Goal: Task Accomplishment & Management: Complete application form

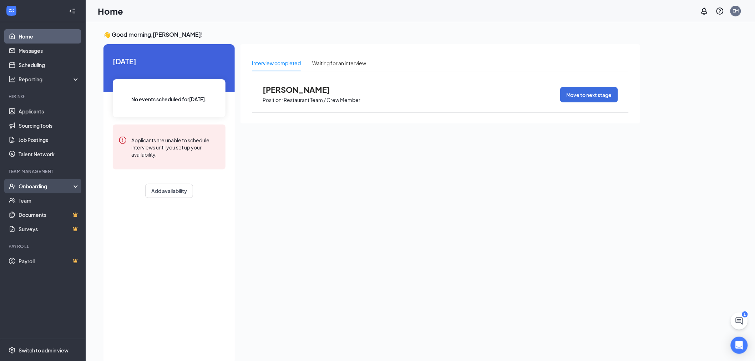
click at [45, 184] on div "Onboarding" at bounding box center [46, 186] width 55 height 7
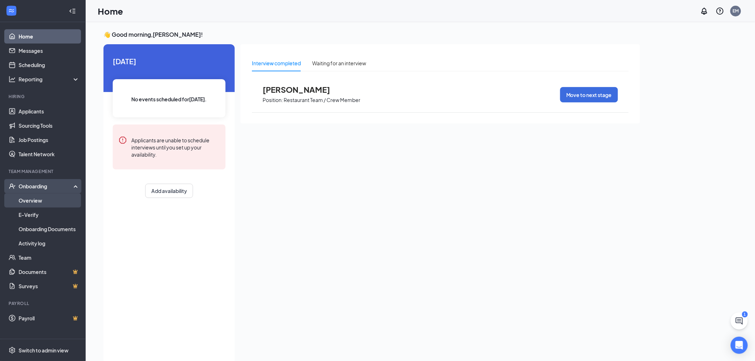
click at [49, 201] on link "Overview" at bounding box center [49, 201] width 61 height 14
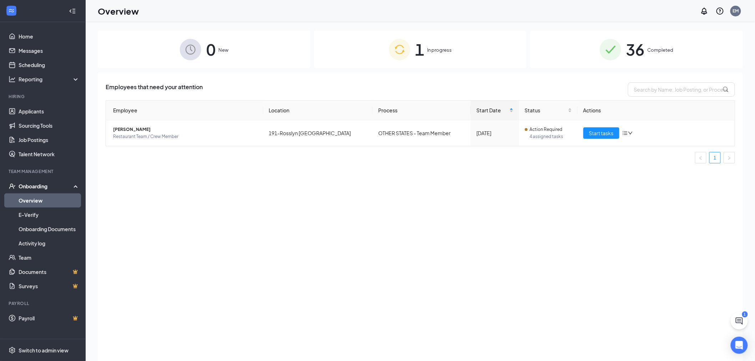
click at [445, 54] on div "1 In progress" at bounding box center [420, 49] width 213 height 37
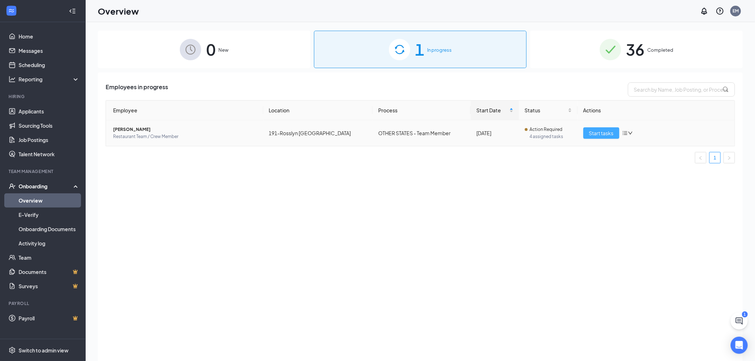
click at [597, 130] on span "Start tasks" at bounding box center [601, 133] width 25 height 8
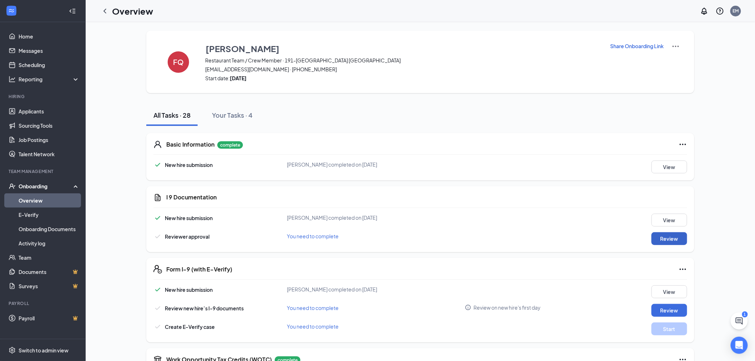
click at [674, 238] on button "Review" at bounding box center [670, 238] width 36 height 13
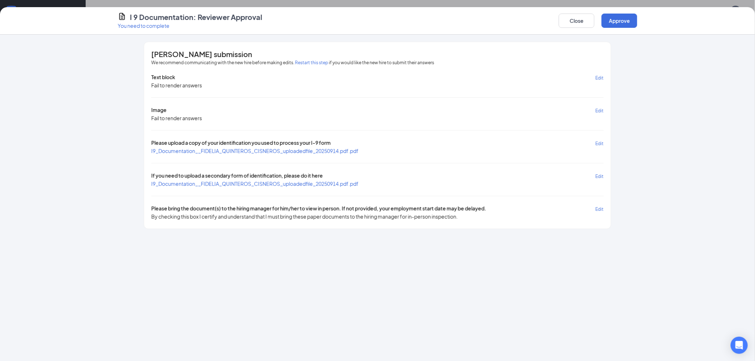
click at [297, 150] on span "I9_Documentation__FIDELIA_QUINTEROS_CISNEROS_uploadedfile_20250914.pdf.pdf" at bounding box center [254, 151] width 207 height 6
click at [323, 187] on div "Text block Edit Fail to render answers Image Edit Fail to render answers Please…" at bounding box center [377, 147] width 453 height 147
click at [325, 184] on span "I9_Documentation__FIDELIA_QUINTEROS_CISNEROS_uploadedfile_20250914.pdf.pdf" at bounding box center [254, 184] width 207 height 6
click at [626, 19] on button "Approve" at bounding box center [620, 21] width 36 height 14
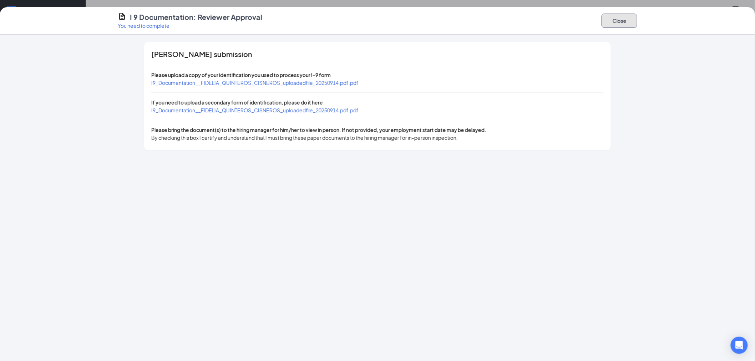
click at [617, 15] on button "Close" at bounding box center [620, 21] width 36 height 14
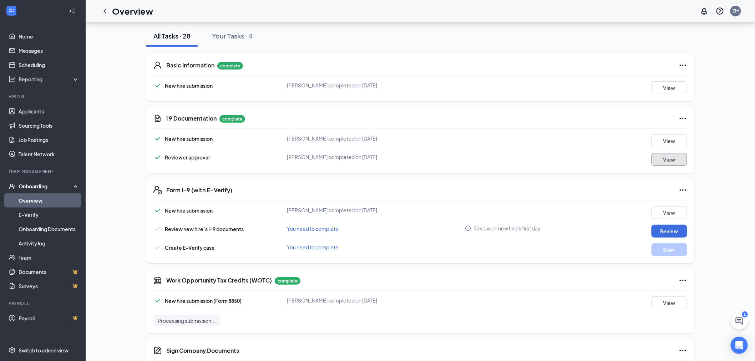
scroll to position [119, 0]
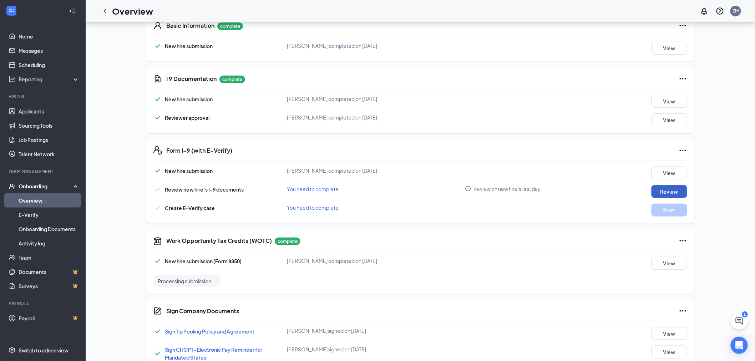
click at [673, 190] on button "Review" at bounding box center [670, 191] width 36 height 13
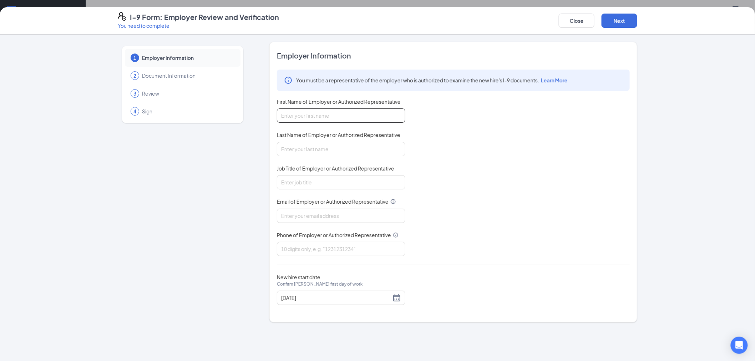
click at [336, 112] on input "First Name of Employer or Authorized Representative" at bounding box center [341, 116] width 129 height 14
click at [342, 114] on input "First Name of Employer or Authorized Representative" at bounding box center [341, 116] width 129 height 14
click at [328, 147] on input "Last Name of Employer or Authorized Representative" at bounding box center [341, 149] width 129 height 14
click at [322, 112] on input "Elsa" at bounding box center [341, 116] width 129 height 14
drag, startPoint x: 317, startPoint y: 109, endPoint x: 292, endPoint y: 118, distance: 26.4
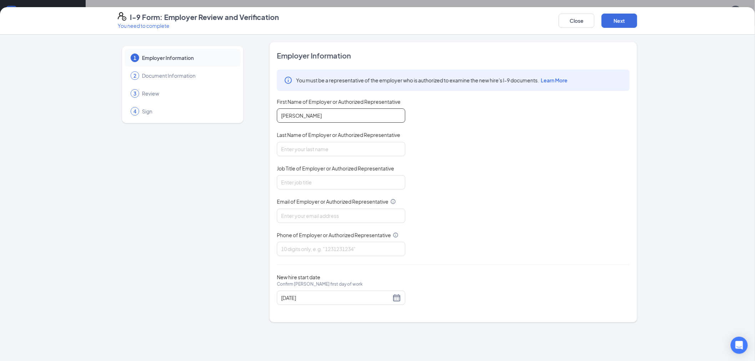
click at [292, 118] on input "[PERSON_NAME]" at bounding box center [341, 116] width 129 height 14
type input "Elsa"
click at [301, 147] on input "Last Name of Employer or Authorized Representative" at bounding box center [341, 149] width 129 height 14
type input "Morales"
click at [313, 181] on input "Job Title of Employer or Authorized Representative" at bounding box center [341, 182] width 129 height 14
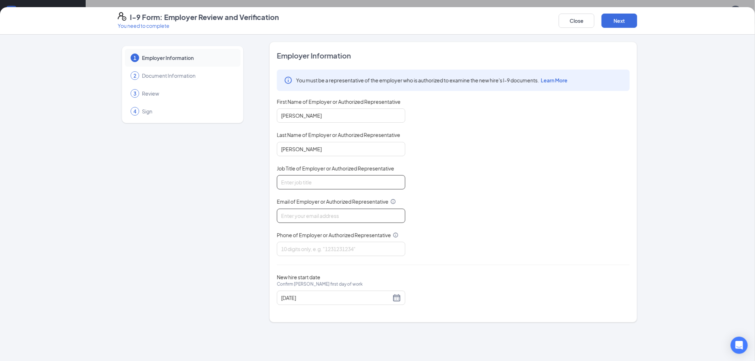
type input "General Manager"
click at [320, 214] on input "Email of Employer or Authorized Representative" at bounding box center [341, 216] width 129 height 14
type input "[PERSON_NAME][EMAIL_ADDRESS][DOMAIN_NAME]"
type input "7038752888"
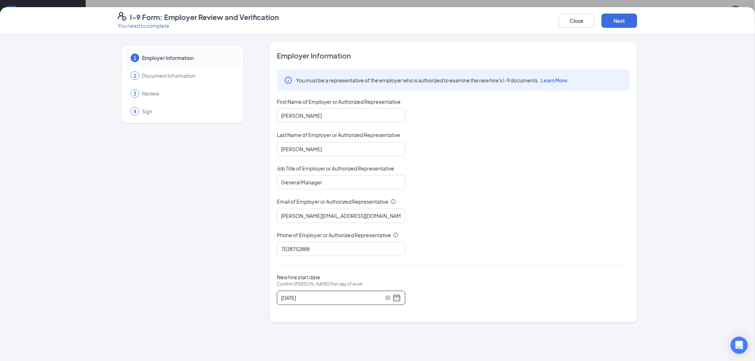
click at [397, 299] on div "[DATE]" at bounding box center [341, 298] width 120 height 9
type input "[DATE]"
click at [340, 282] on div "18" at bounding box center [339, 282] width 9 height 9
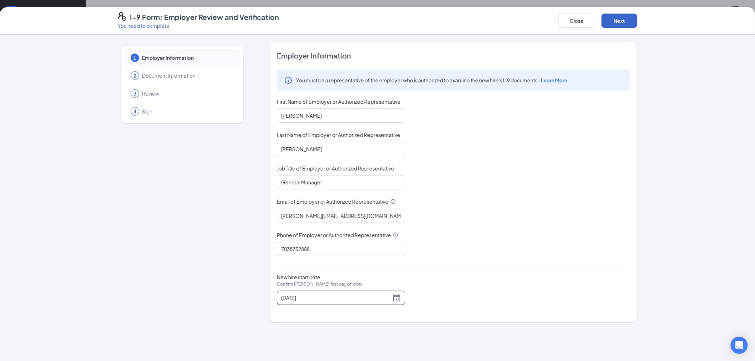
click at [618, 18] on button "Next" at bounding box center [620, 21] width 36 height 14
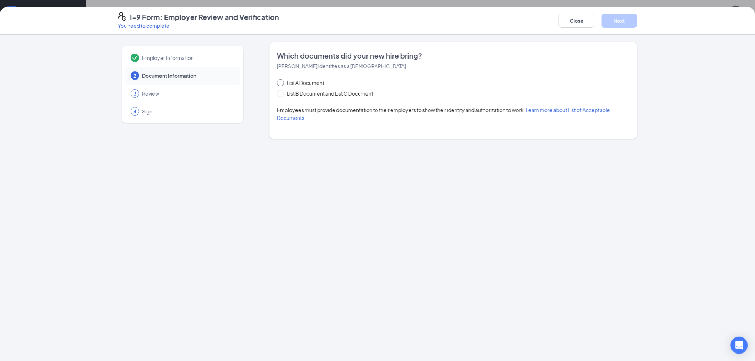
click at [282, 82] on input "List A Document" at bounding box center [279, 81] width 5 height 5
radio input "true"
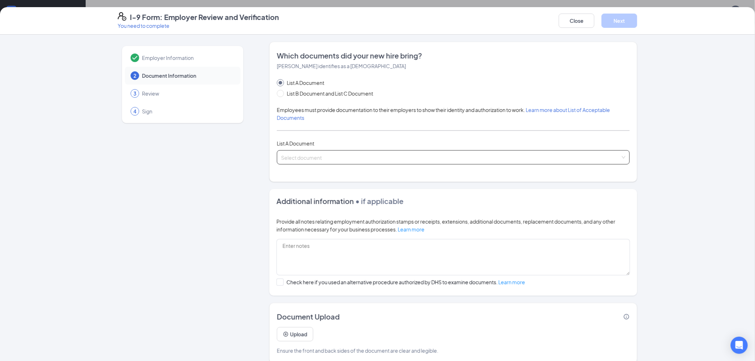
click at [294, 157] on input "search" at bounding box center [451, 156] width 340 height 11
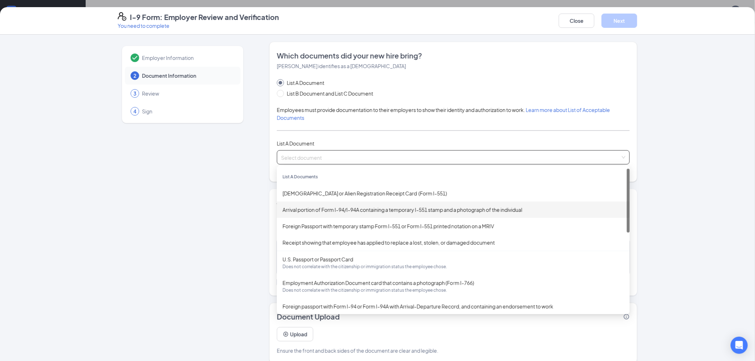
scroll to position [277, 0]
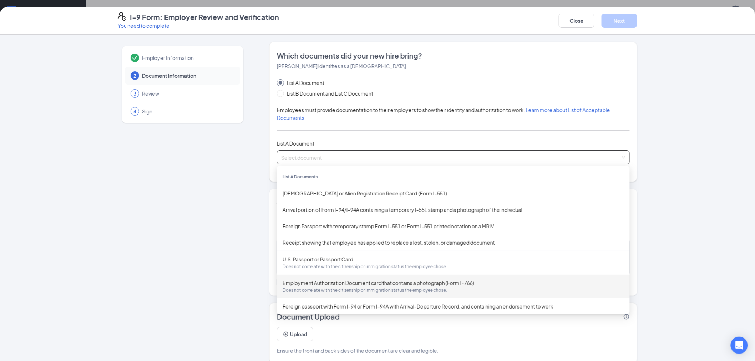
click at [374, 283] on div "Employment Authorization Document card that contains a photograph (Form I-766) …" at bounding box center [454, 286] width 342 height 15
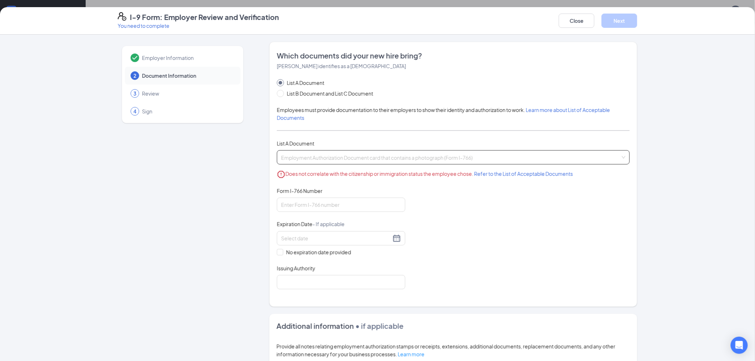
click at [489, 157] on span "Employment Authorization Document card that contains a photograph (Form I-766) …" at bounding box center [453, 158] width 345 height 14
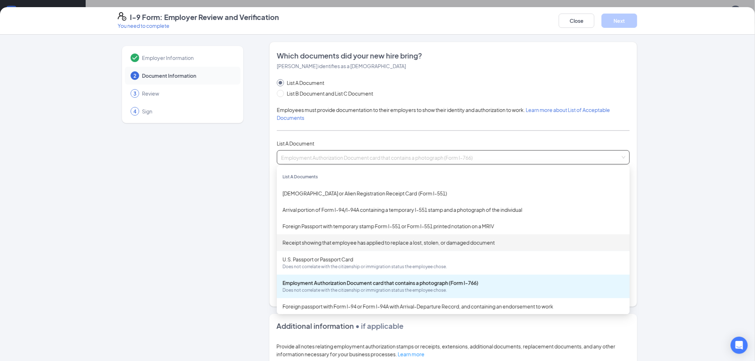
scroll to position [79, 0]
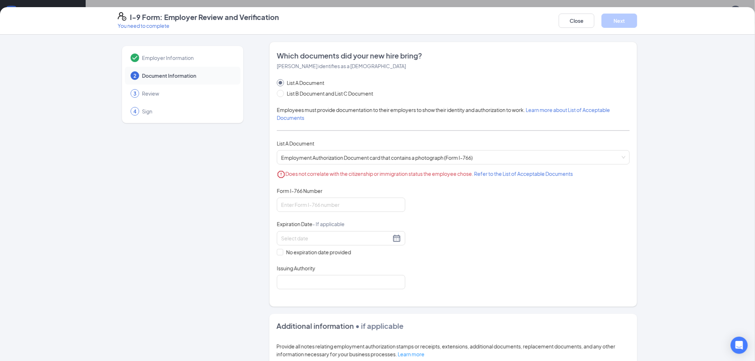
click at [660, 197] on div "Employer Information 2 Document Information 3 Review 4 Sign Which documents did…" at bounding box center [377, 198] width 755 height 327
click at [334, 156] on span "Employment Authorization Document card that contains a photograph (Form I-766) …" at bounding box center [453, 158] width 345 height 14
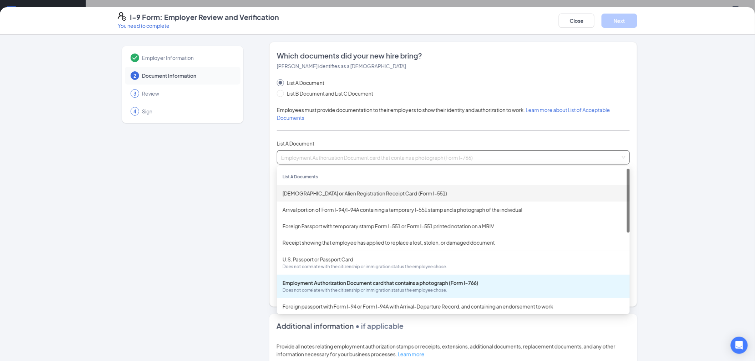
click at [370, 192] on div "[DEMOGRAPHIC_DATA] or Alien Registration Receipt Card (Form I-551)" at bounding box center [454, 194] width 342 height 8
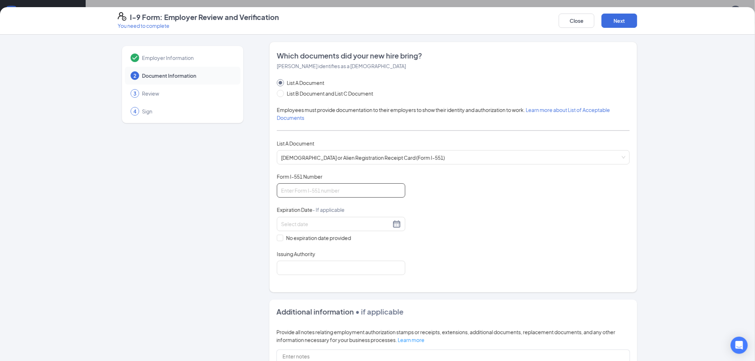
click at [357, 193] on input "Form I-551 Number" at bounding box center [341, 191] width 129 height 14
click at [310, 189] on input "Form I-551 Number" at bounding box center [341, 191] width 129 height 14
drag, startPoint x: 463, startPoint y: 190, endPoint x: 463, endPoint y: 194, distance: 3.9
click at [463, 190] on div "Document Title [DEMOGRAPHIC_DATA] or Alien Registration Receipt Card (Form I-55…" at bounding box center [453, 224] width 353 height 102
click at [334, 156] on span "[DEMOGRAPHIC_DATA] or Alien Registration Receipt Card (Form I-551)" at bounding box center [453, 158] width 345 height 14
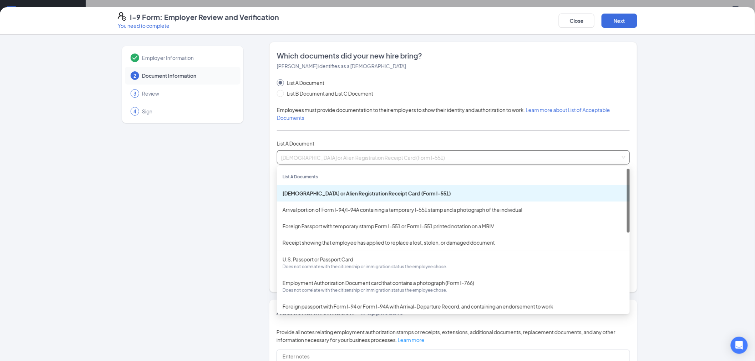
click at [349, 193] on div "[DEMOGRAPHIC_DATA] or Alien Registration Receipt Card (Form I-551)" at bounding box center [454, 194] width 342 height 8
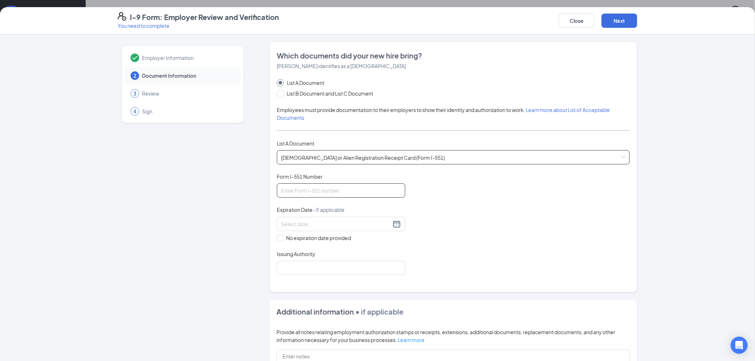
click at [349, 193] on input "Form I-551 Number" at bounding box center [341, 191] width 129 height 14
click at [229, 220] on div "Employer Information 2 Document Information 3 Review 4 Sign" at bounding box center [183, 263] width 130 height 442
click at [351, 189] on input "Form I-551 Number" at bounding box center [341, 191] width 129 height 14
click at [334, 160] on span "[DEMOGRAPHIC_DATA] or Alien Registration Receipt Card (Form I-551)" at bounding box center [453, 158] width 345 height 14
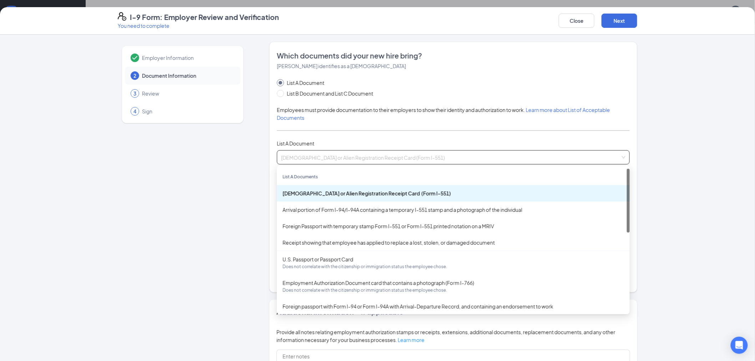
click at [340, 192] on div "[DEMOGRAPHIC_DATA] or Alien Registration Receipt Card (Form I-551)" at bounding box center [454, 194] width 342 height 8
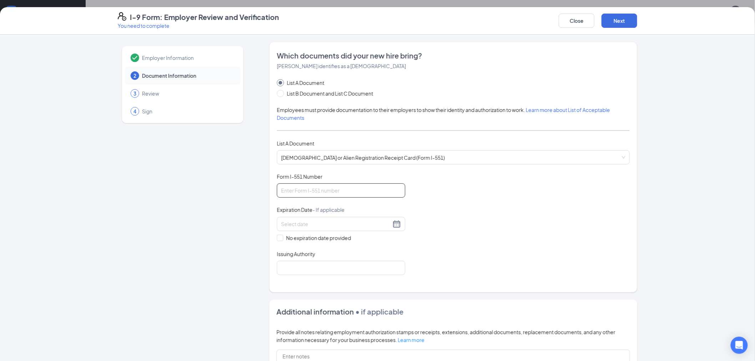
click at [300, 197] on input "Form I-551 Number" at bounding box center [341, 191] width 129 height 14
click at [286, 225] on input at bounding box center [336, 224] width 110 height 8
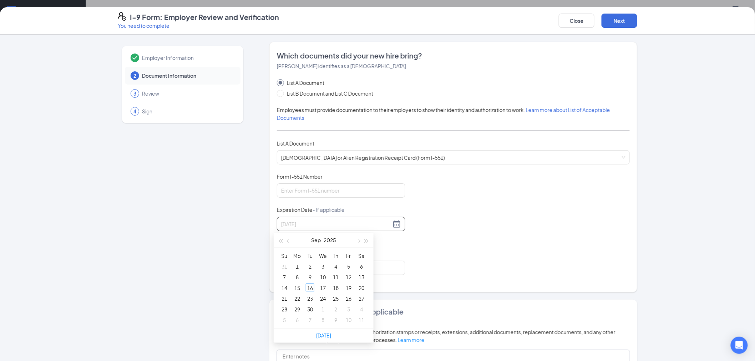
type input "[DATE]"
type input "09/06/2025"
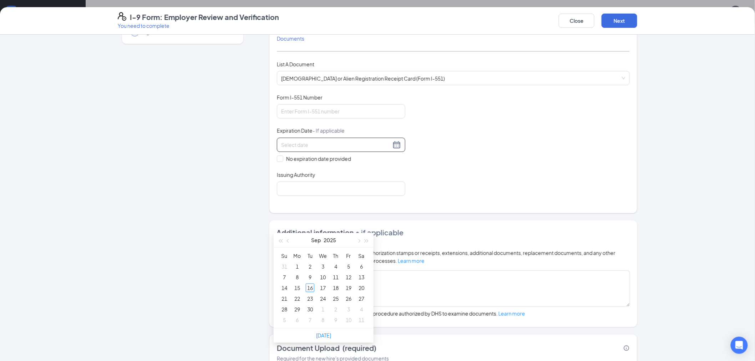
type input "[DATE]"
click at [359, 240] on span "button" at bounding box center [359, 241] width 4 height 4
click at [358, 240] on span "button" at bounding box center [359, 241] width 4 height 4
click at [368, 240] on span "button" at bounding box center [367, 241] width 4 height 4
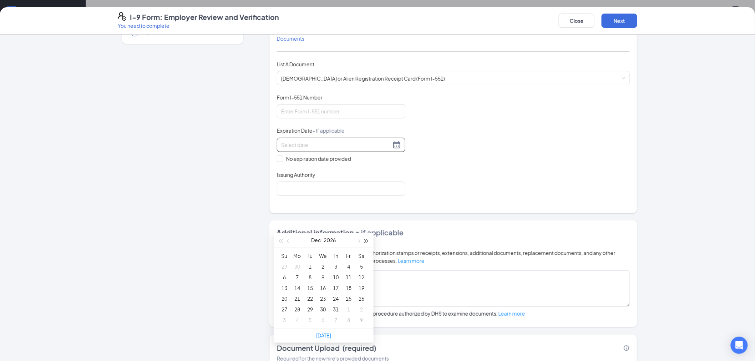
click at [368, 240] on span "button" at bounding box center [367, 241] width 4 height 4
click at [290, 241] on span "button" at bounding box center [289, 241] width 4 height 4
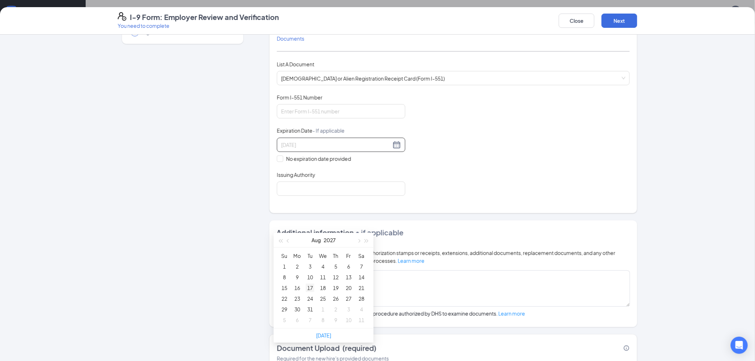
type input "08/17/2027"
click at [309, 286] on div "17" at bounding box center [310, 288] width 9 height 9
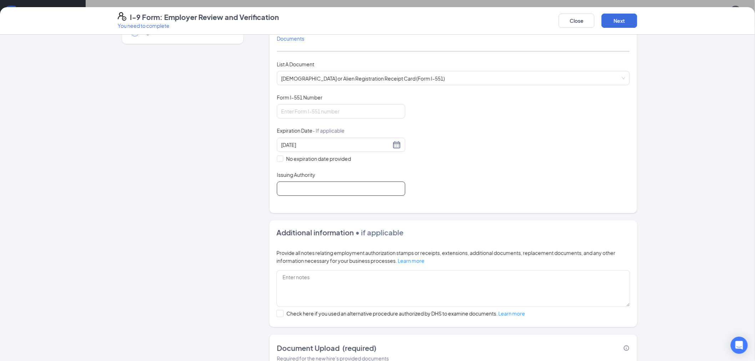
click at [290, 190] on input "Issuing Authority" at bounding box center [341, 189] width 129 height 14
click at [338, 190] on input "Issuing Authority" at bounding box center [341, 189] width 129 height 14
type input "USCIS"
click at [309, 113] on input "Form I-551 Number" at bounding box center [341, 111] width 129 height 14
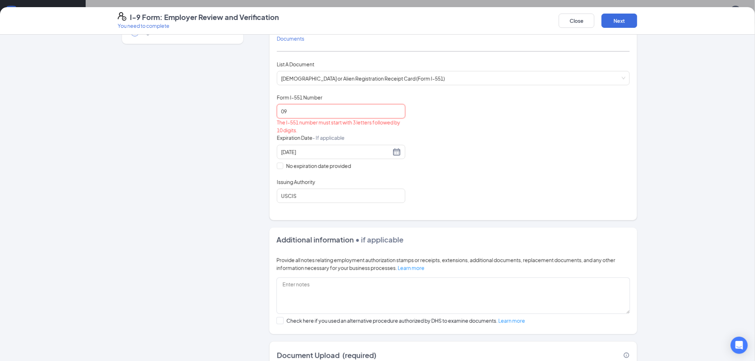
type input "0"
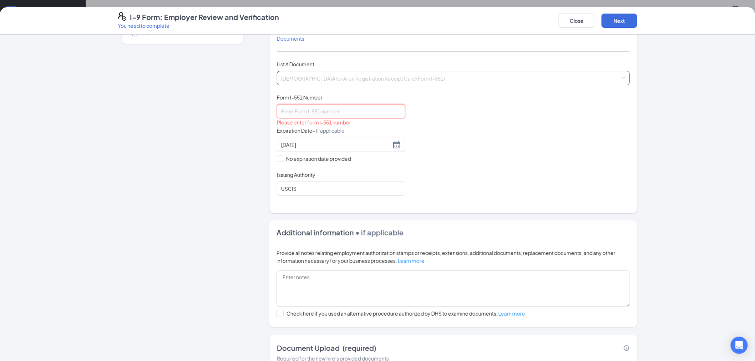
click at [317, 76] on span "[DEMOGRAPHIC_DATA] or Alien Registration Receipt Card (Form I-551)" at bounding box center [453, 78] width 345 height 14
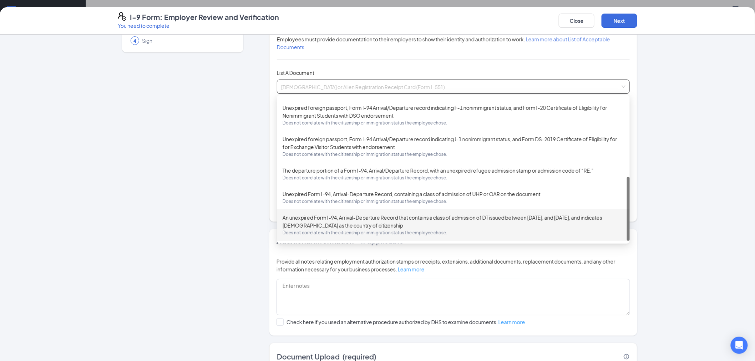
scroll to position [0, 0]
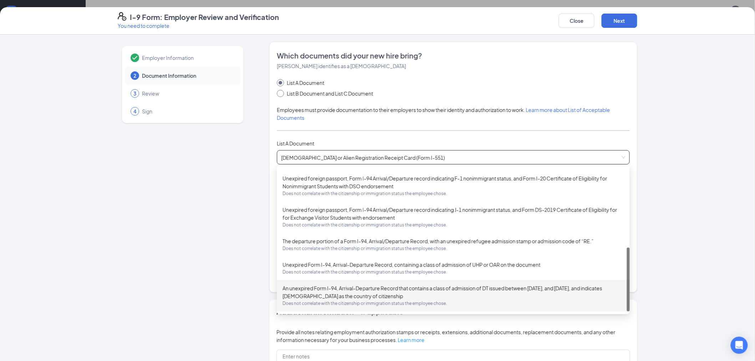
click at [277, 91] on input "List B Document and List C Document" at bounding box center [279, 92] width 5 height 5
radio input "true"
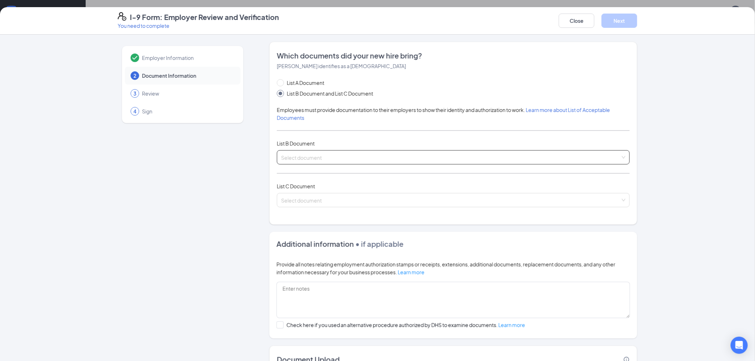
click at [315, 151] on input "search" at bounding box center [451, 156] width 340 height 11
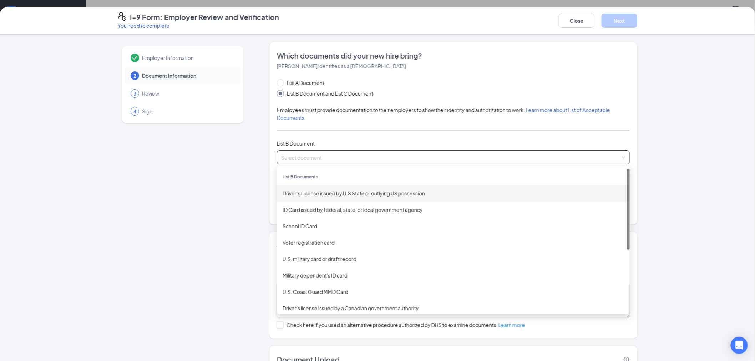
click at [327, 158] on input "search" at bounding box center [451, 156] width 340 height 11
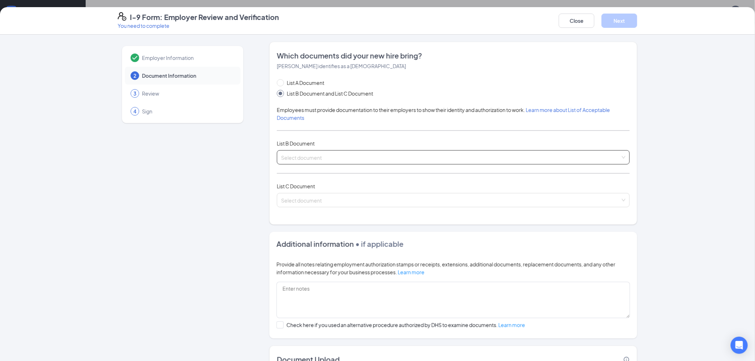
click at [328, 155] on input "search" at bounding box center [451, 156] width 340 height 11
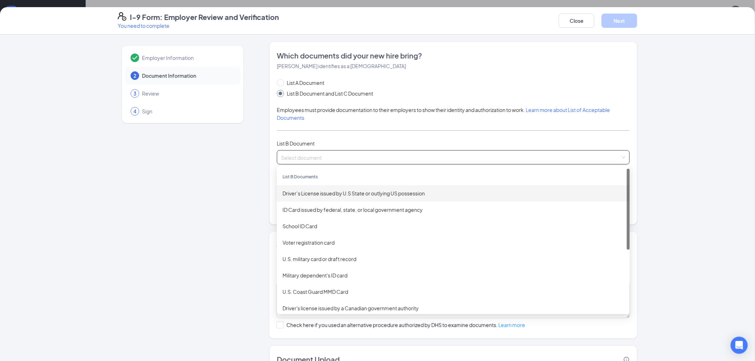
click at [337, 156] on input "search" at bounding box center [451, 156] width 340 height 11
click at [198, 228] on div "Employer Information 2 Document Information 3 Review 4 Sign" at bounding box center [183, 224] width 130 height 365
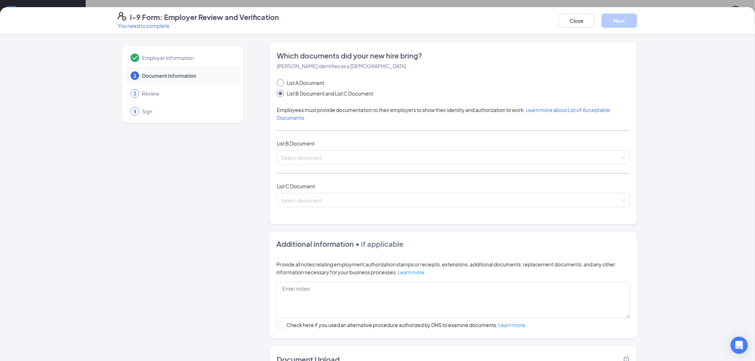
click at [277, 81] on input "List A Document" at bounding box center [279, 81] width 5 height 5
radio input "true"
radio input "false"
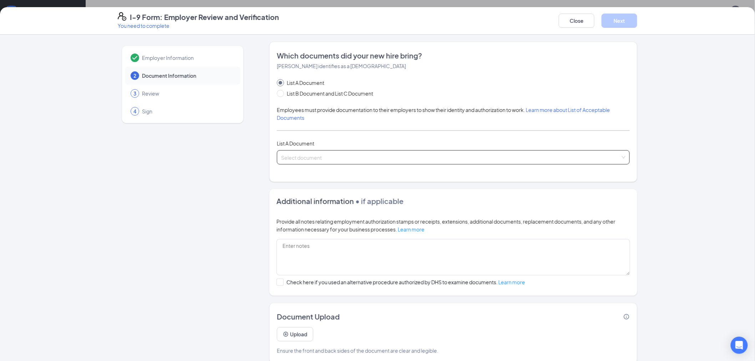
click at [307, 159] on input "search" at bounding box center [451, 156] width 340 height 11
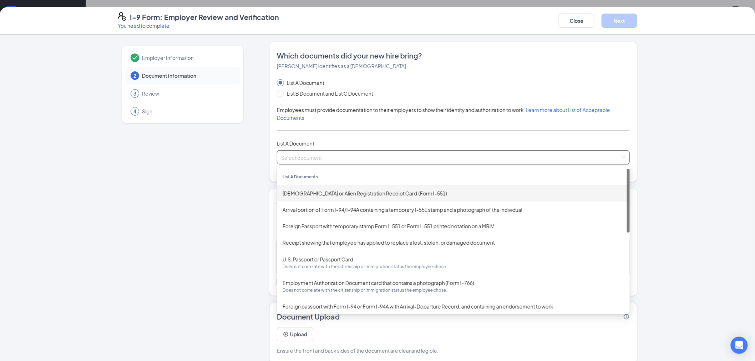
click at [316, 194] on div "[DEMOGRAPHIC_DATA] or Alien Registration Receipt Card (Form I-551)" at bounding box center [454, 194] width 342 height 8
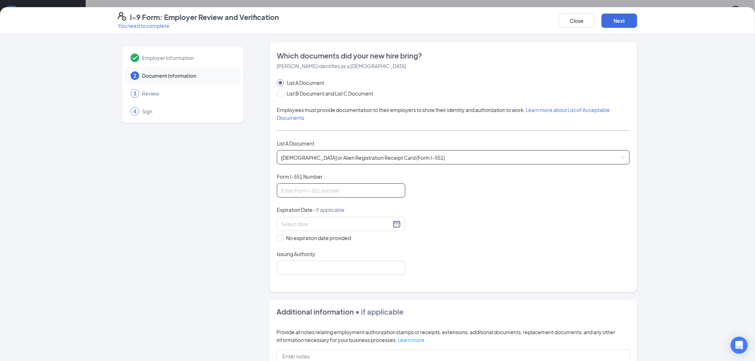
click at [324, 194] on input "Form I-551 Number" at bounding box center [341, 191] width 129 height 14
click at [323, 190] on input "Form I-551 Number" at bounding box center [341, 191] width 129 height 14
click at [294, 222] on input at bounding box center [336, 224] width 110 height 8
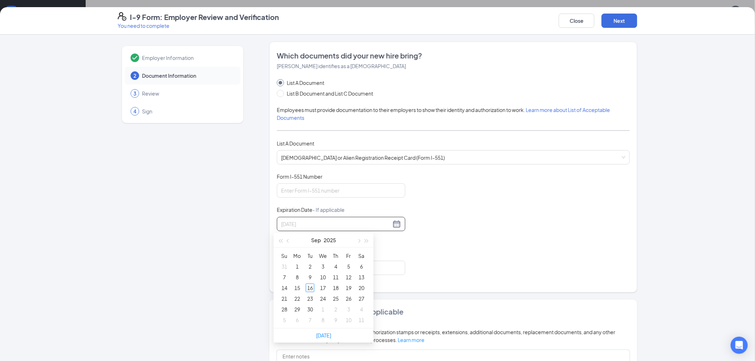
type input "[DATE]"
click at [310, 195] on input "Form I-551 Number" at bounding box center [341, 191] width 129 height 14
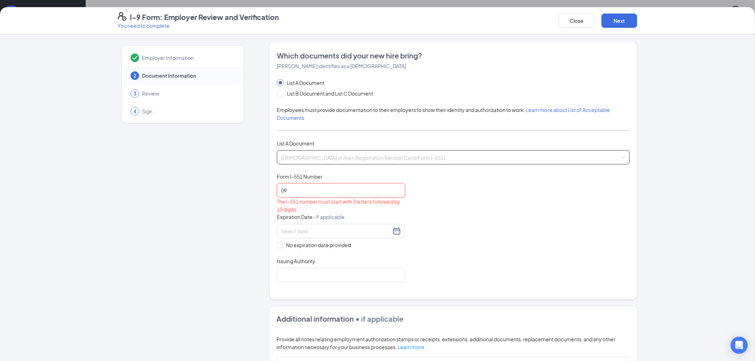
click at [447, 154] on span "[DEMOGRAPHIC_DATA] or Alien Registration Receipt Card (Form I-551)" at bounding box center [453, 158] width 345 height 14
type input "09"
click at [394, 158] on span "[DEMOGRAPHIC_DATA] or Alien Registration Receipt Card (Form I-551)" at bounding box center [453, 158] width 345 height 14
click at [433, 160] on span "[DEMOGRAPHIC_DATA] or Alien Registration Receipt Card (Form I-551)" at bounding box center [453, 158] width 345 height 14
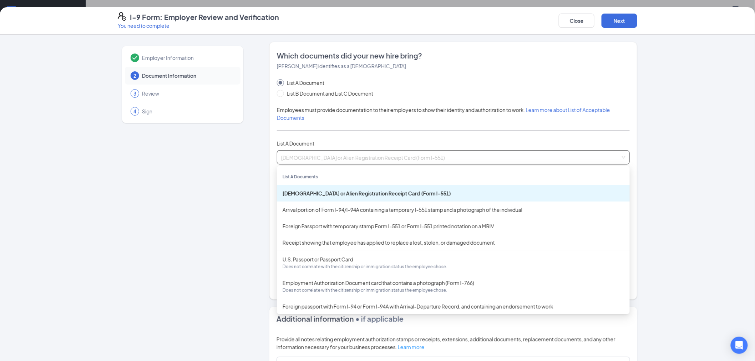
click at [343, 198] on div "[DEMOGRAPHIC_DATA] or Alien Registration Receipt Card (Form I-551)" at bounding box center [453, 193] width 353 height 16
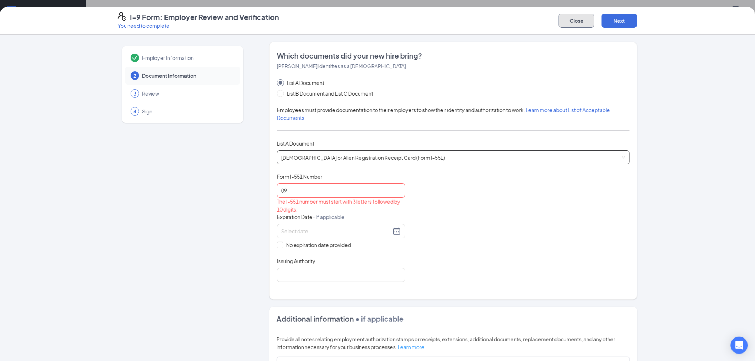
click at [577, 21] on button "Close" at bounding box center [577, 21] width 36 height 14
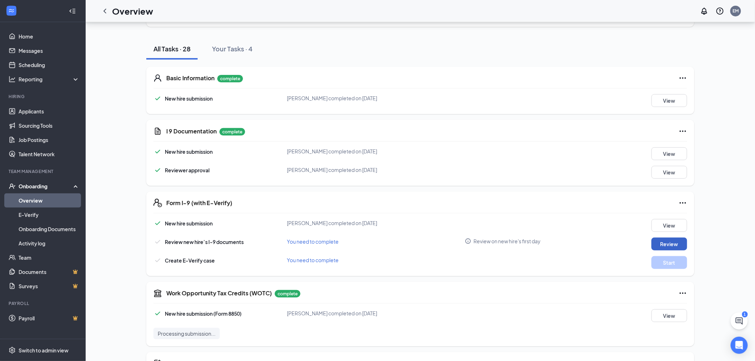
scroll to position [79, 0]
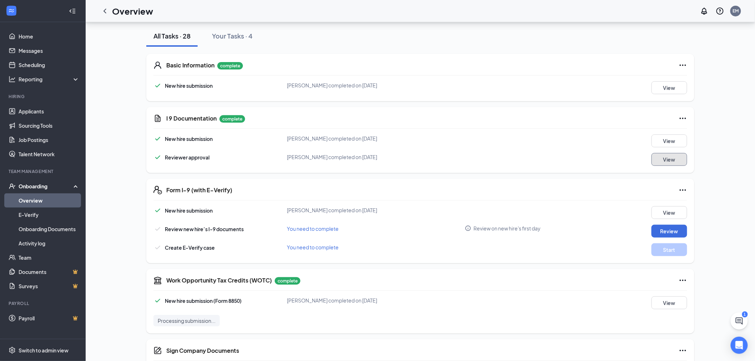
click at [657, 158] on button "View" at bounding box center [670, 159] width 36 height 13
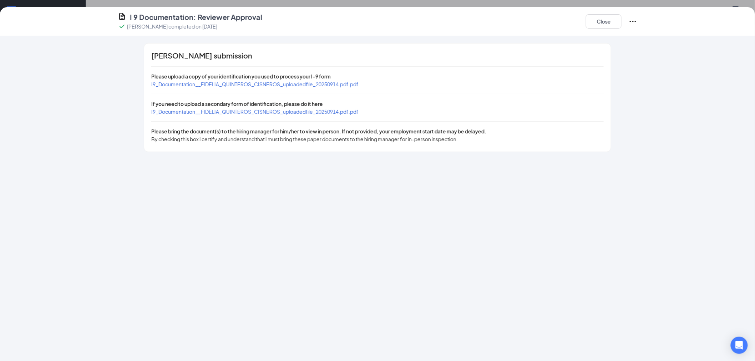
click at [276, 113] on span "I9_Documentation__FIDELIA_QUINTEROS_CISNEROS_uploadedfile_20250914.pdf.pdf" at bounding box center [254, 112] width 207 height 6
click at [234, 84] on span "I9_Documentation__FIDELIA_QUINTEROS_CISNEROS_uploadedfile_20250914.pdf.pdf" at bounding box center [254, 84] width 207 height 6
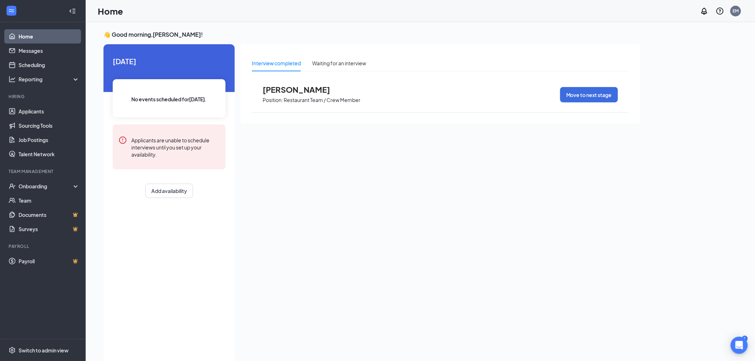
click at [31, 33] on link "Home" at bounding box center [49, 36] width 61 height 14
click at [52, 183] on div "Onboarding" at bounding box center [46, 186] width 55 height 7
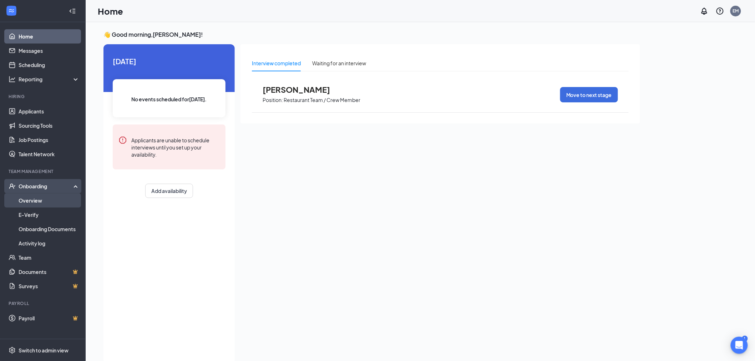
click at [52, 204] on link "Overview" at bounding box center [49, 201] width 61 height 14
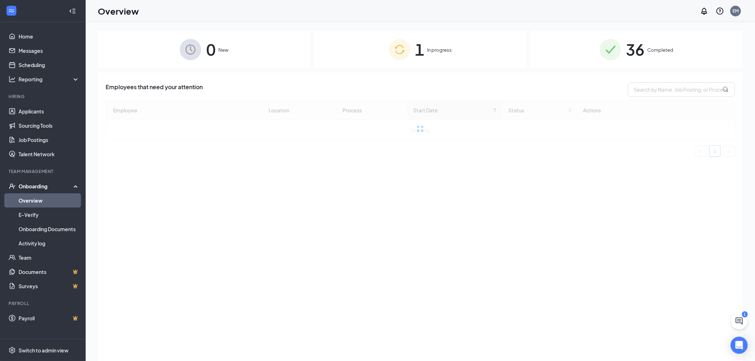
click at [445, 51] on span "In progress" at bounding box center [440, 49] width 25 height 7
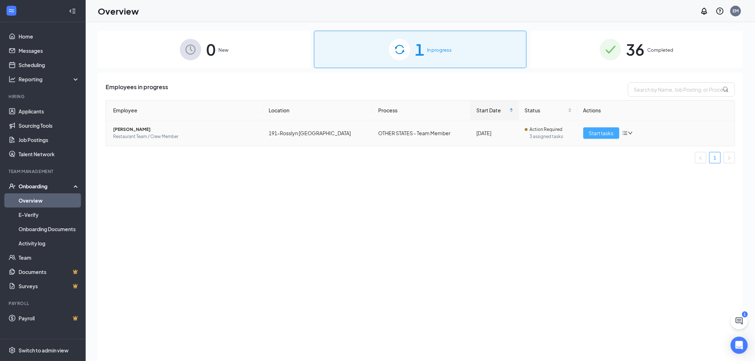
click at [590, 131] on span "Start tasks" at bounding box center [601, 133] width 25 height 8
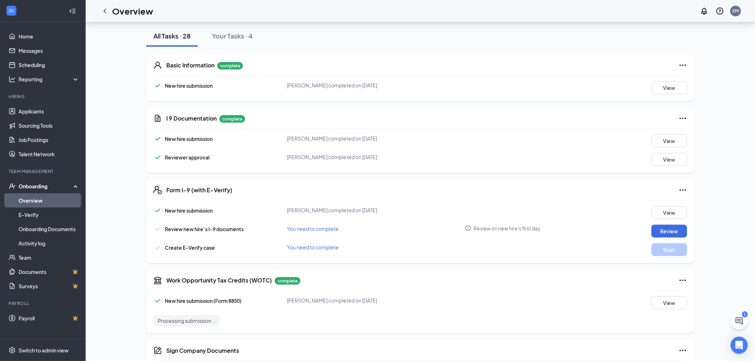
scroll to position [119, 0]
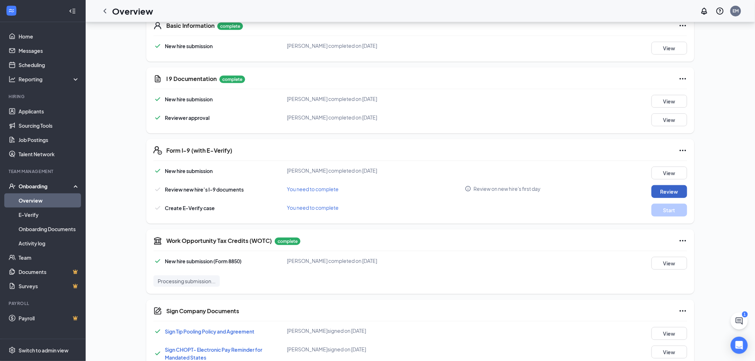
click at [668, 187] on button "Review" at bounding box center [670, 191] width 36 height 13
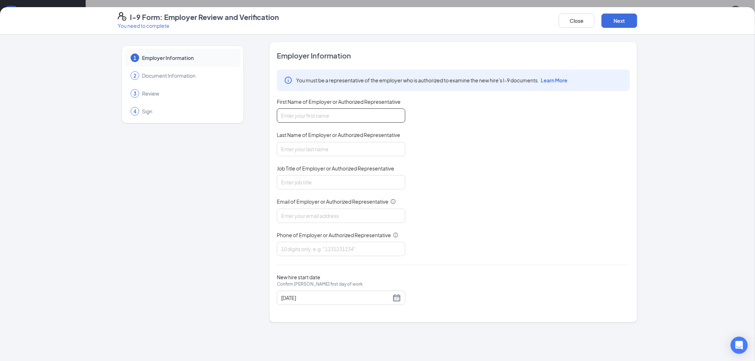
click at [327, 118] on input "First Name of Employer or Authorized Representative" at bounding box center [341, 116] width 129 height 14
click at [329, 116] on input "First Name of Employer or Authorized Representative" at bounding box center [341, 116] width 129 height 14
type input "[PERSON_NAME]"
click at [325, 147] on input "Last Name of Employer or Authorized Representative" at bounding box center [341, 149] width 129 height 14
type input "[PERSON_NAME]"
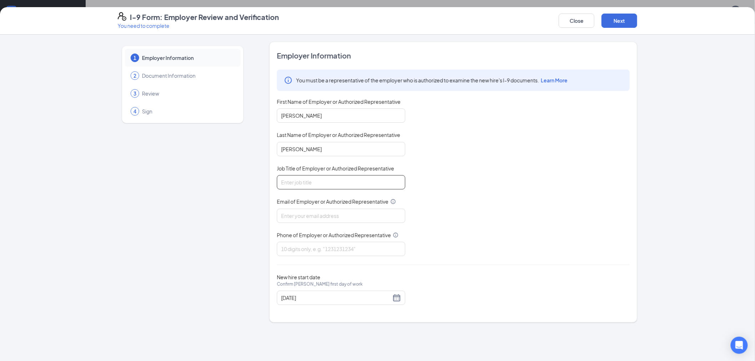
click at [336, 180] on input "Job Title of Employer or Authorized Representative" at bounding box center [341, 182] width 129 height 14
type input "General Manager"
click at [324, 220] on input "Email of Employer or Authorized Representative" at bounding box center [341, 216] width 129 height 14
type input "[PERSON_NAME][EMAIL_ADDRESS][DOMAIN_NAME]"
type input "7038752888"
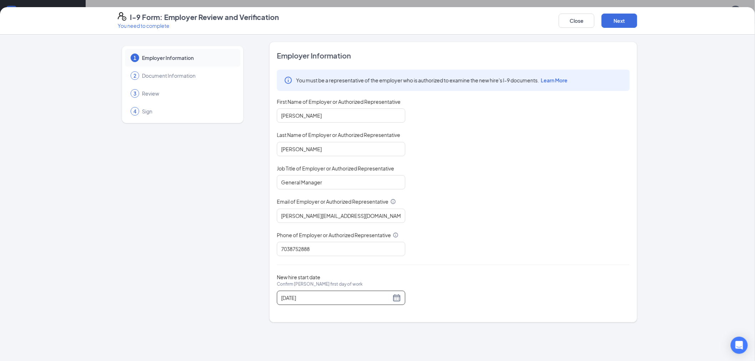
click at [402, 297] on div "[DATE]" at bounding box center [341, 298] width 129 height 14
click at [397, 298] on div "[DATE]" at bounding box center [341, 298] width 120 height 9
click at [336, 279] on div "18" at bounding box center [339, 282] width 9 height 9
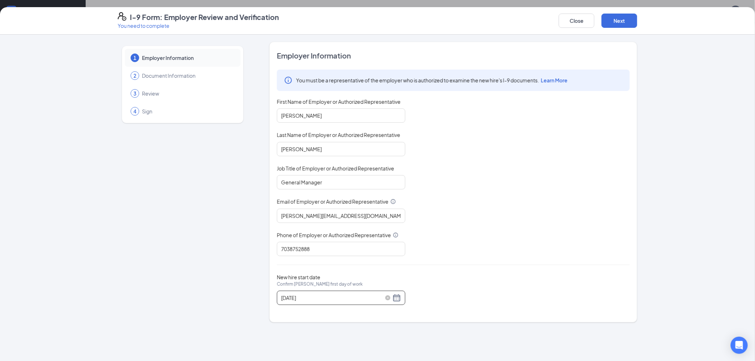
click at [395, 296] on div "[DATE]" at bounding box center [341, 298] width 120 height 9
type input "[DATE]"
click at [513, 298] on div "New hire start date Confirm [PERSON_NAME] first day of work [DATE]" at bounding box center [453, 289] width 353 height 31
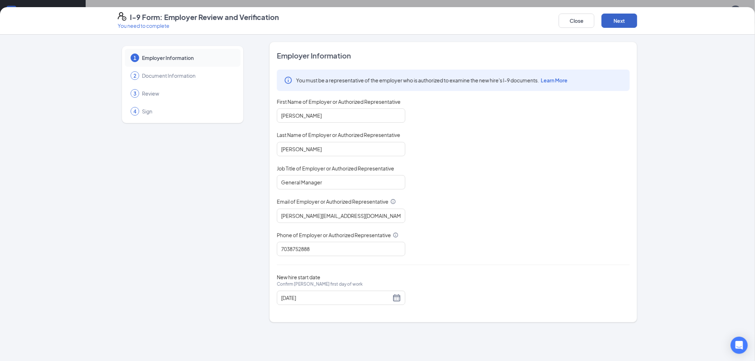
click at [628, 17] on button "Next" at bounding box center [620, 21] width 36 height 14
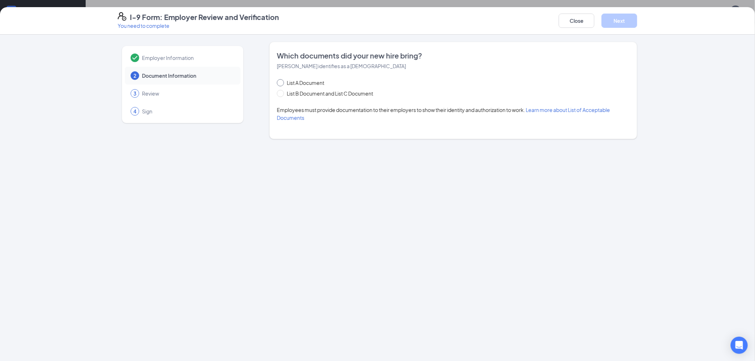
click at [283, 80] on span at bounding box center [280, 82] width 7 height 7
click at [282, 80] on input "List A Document" at bounding box center [279, 81] width 5 height 5
radio input "true"
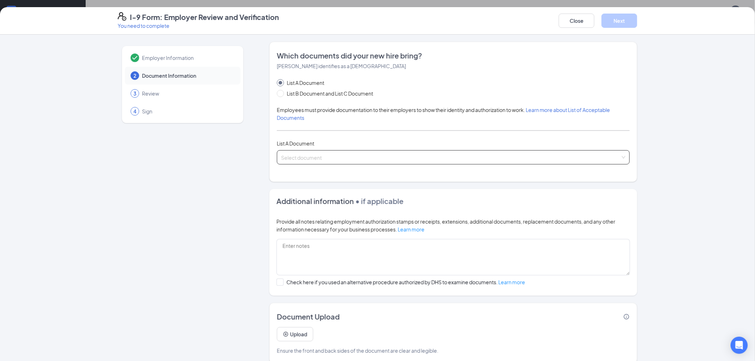
click at [311, 157] on input "search" at bounding box center [451, 156] width 340 height 11
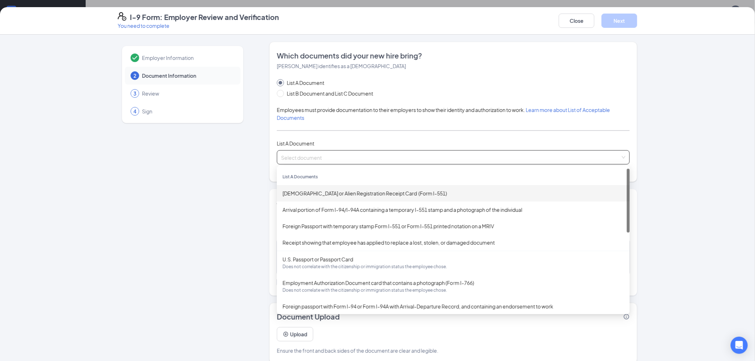
click at [362, 197] on div "[DEMOGRAPHIC_DATA] or Alien Registration Receipt Card (Form I-551)" at bounding box center [454, 194] width 342 height 8
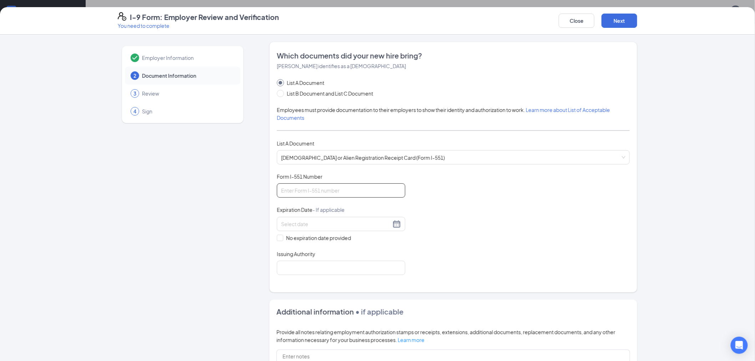
click at [337, 193] on input "Form I-551 Number" at bounding box center [341, 191] width 129 height 14
click at [288, 223] on input at bounding box center [336, 224] width 110 height 8
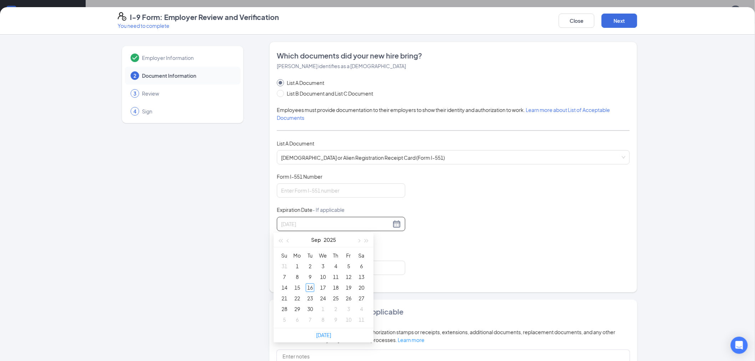
type input "[DATE]"
click at [472, 237] on div "Document Title [DEMOGRAPHIC_DATA] or Alien Registration Receipt Card (Form I-55…" at bounding box center [453, 224] width 353 height 102
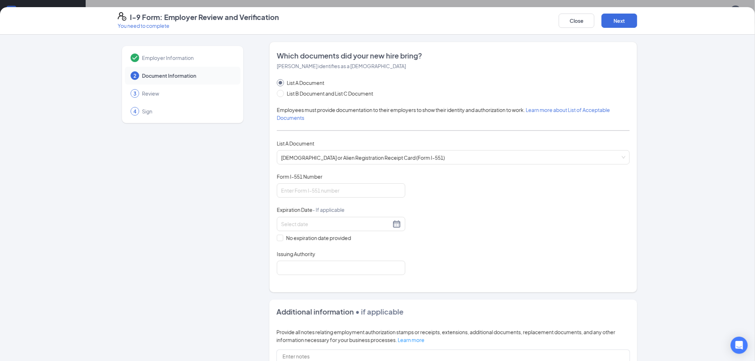
scroll to position [451, 0]
click at [360, 191] on input "Form I-551 Number" at bounding box center [341, 191] width 129 height 14
click at [292, 193] on input "Form I-551 Number" at bounding box center [341, 191] width 129 height 14
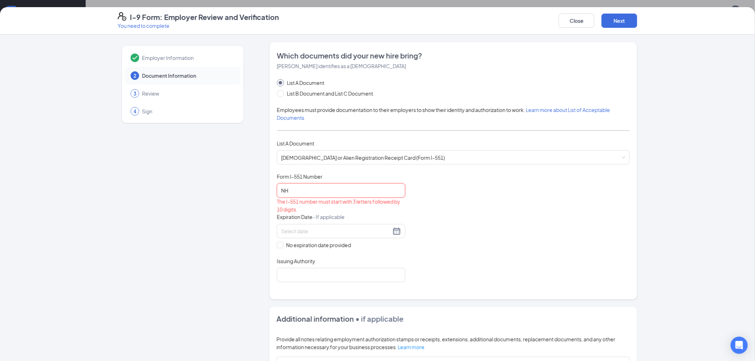
type input "N"
type input "Y"
type input "2"
type input "F"
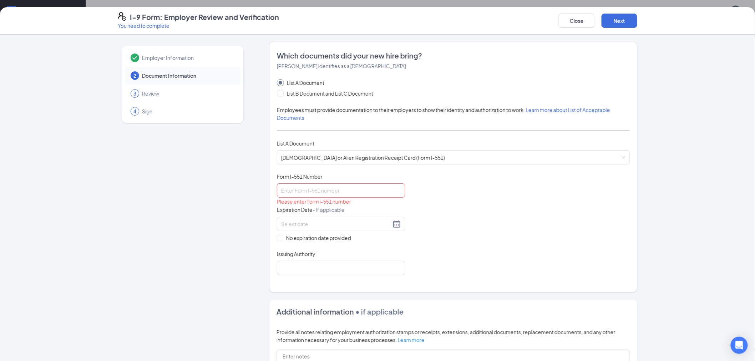
click at [193, 193] on div "Employer Information 2 Document Information 3 Review 4 Sign" at bounding box center [183, 263] width 130 height 442
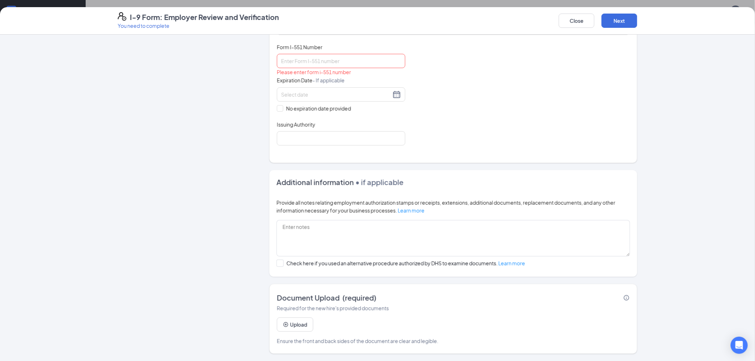
scroll to position [490, 0]
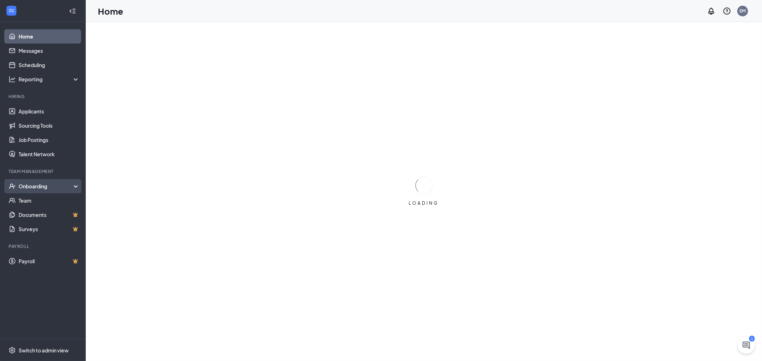
click at [43, 188] on div "Onboarding" at bounding box center [46, 186] width 55 height 7
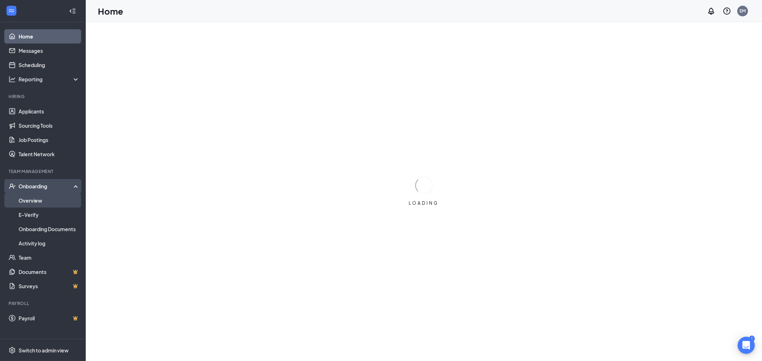
click at [44, 198] on link "Overview" at bounding box center [49, 201] width 61 height 14
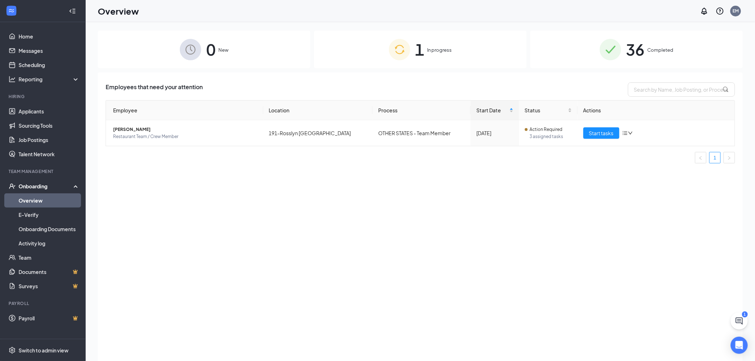
click at [438, 47] on span "In progress" at bounding box center [440, 49] width 25 height 7
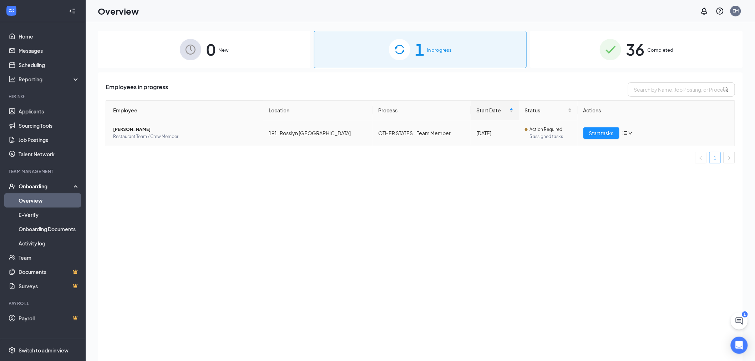
click at [394, 131] on td "OTHER STATES - Team Member" at bounding box center [422, 133] width 98 height 26
drag, startPoint x: 584, startPoint y: 131, endPoint x: 597, endPoint y: 130, distance: 12.5
click at [584, 131] on button "Start tasks" at bounding box center [602, 132] width 36 height 11
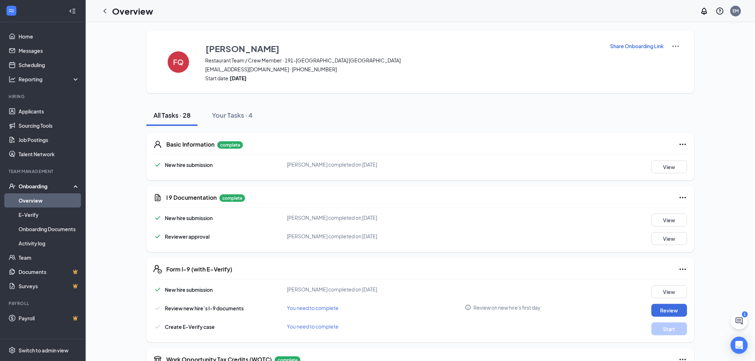
click at [682, 196] on icon "Ellipses" at bounding box center [683, 198] width 9 height 9
click at [693, 212] on span "Restart" at bounding box center [697, 211] width 17 height 7
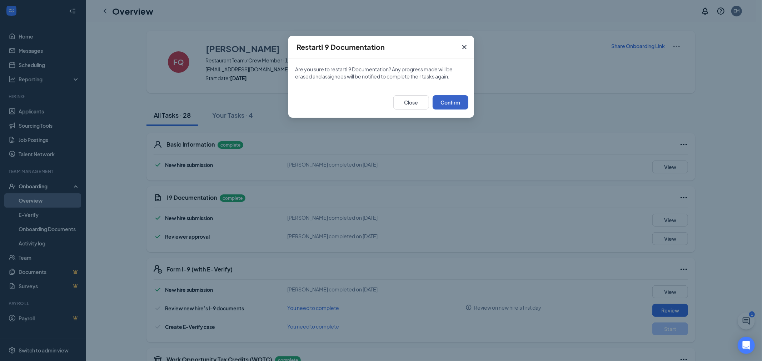
click at [461, 100] on button "Confirm" at bounding box center [450, 102] width 36 height 14
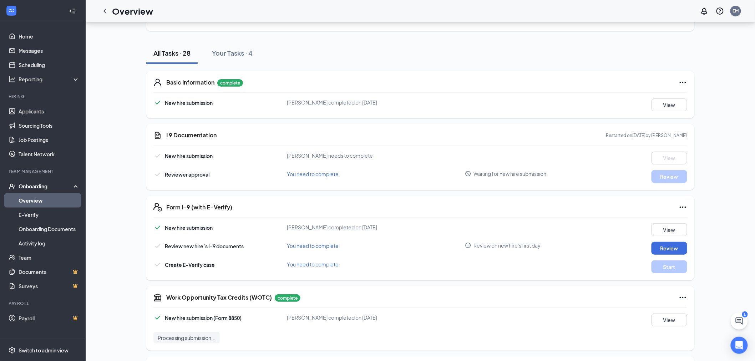
scroll to position [79, 0]
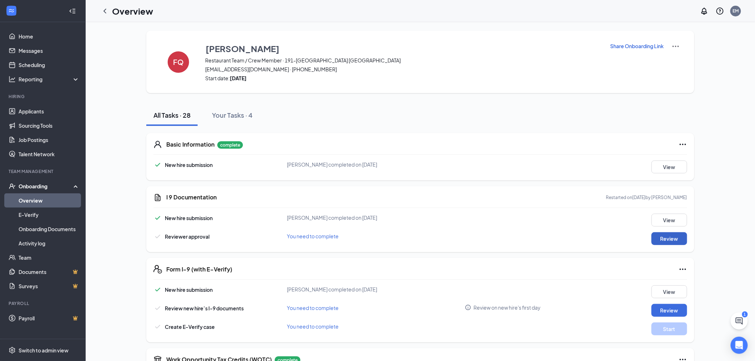
click at [670, 240] on button "Review" at bounding box center [670, 238] width 36 height 13
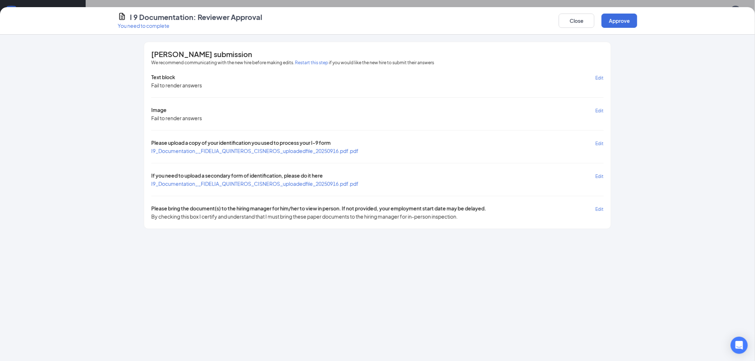
click at [327, 148] on span "I9_Documentation__FIDELIA_QUINTEROS_CISNEROS_uploadedfile_20250916.pdf.pdf" at bounding box center [254, 151] width 207 height 6
click at [271, 184] on span "I9_Documentation__FIDELIA_QUINTEROS_CISNEROS_uploadedfile_20250916.pdf.pdf" at bounding box center [254, 184] width 207 height 6
click at [619, 18] on button "Approve" at bounding box center [620, 21] width 36 height 14
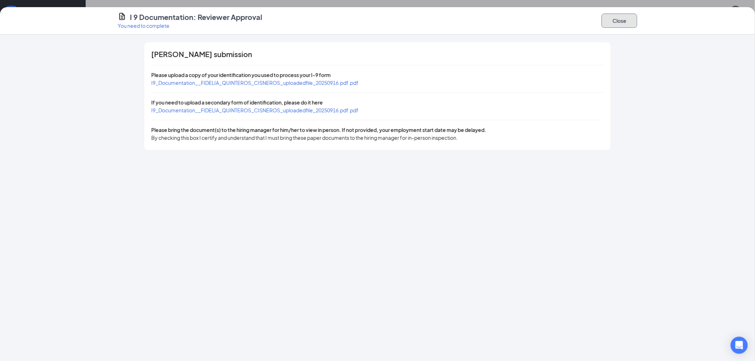
click at [633, 15] on button "Close" at bounding box center [620, 21] width 36 height 14
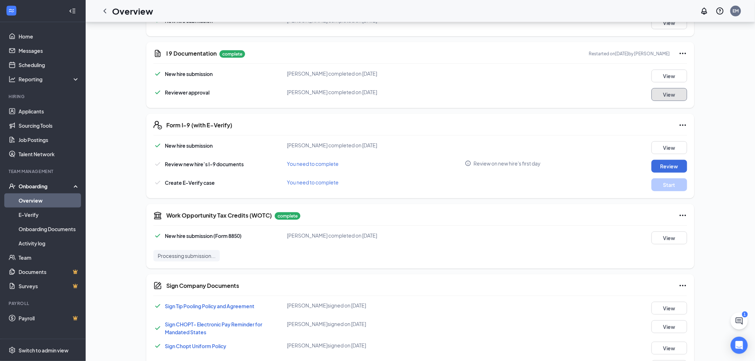
scroll to position [159, 0]
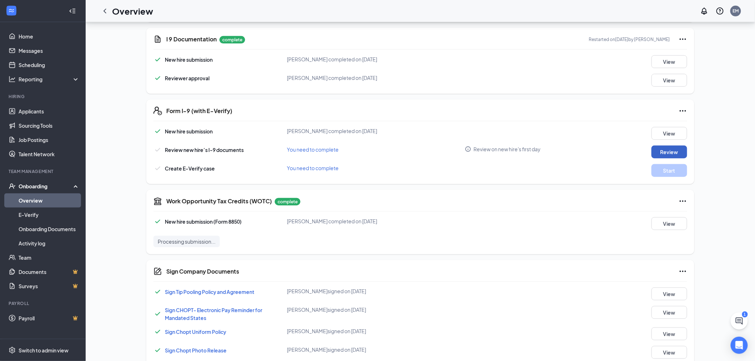
click at [668, 152] on button "Review" at bounding box center [670, 152] width 36 height 13
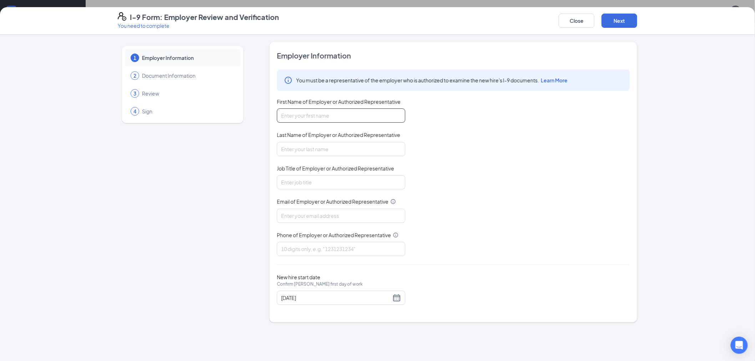
click at [375, 116] on input "First Name of Employer or Authorized Representative" at bounding box center [341, 116] width 129 height 14
type input "Elsa"
click at [361, 152] on input "Last Name of Employer or Authorized Representative" at bounding box center [341, 149] width 129 height 14
type input "Trejo Morales"
click at [356, 182] on input "Job Title of Employer or Authorized Representative" at bounding box center [341, 182] width 129 height 14
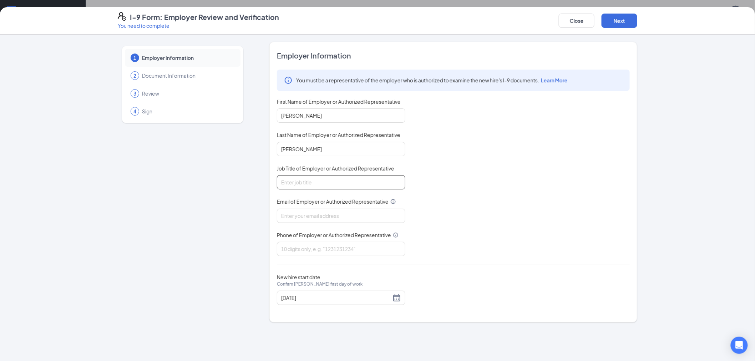
type input "General Manager"
click at [316, 218] on input "Email of Employer or Authorized Representative" at bounding box center [341, 216] width 129 height 14
type input "[PERSON_NAME][EMAIL_ADDRESS][DOMAIN_NAME]"
type input "7038752888"
click at [327, 300] on input "[DATE]" at bounding box center [336, 298] width 110 height 8
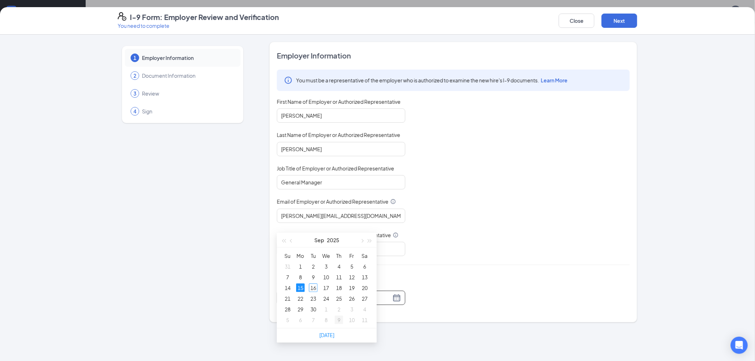
scroll to position [238, 0]
click at [341, 283] on div "18" at bounding box center [339, 282] width 9 height 9
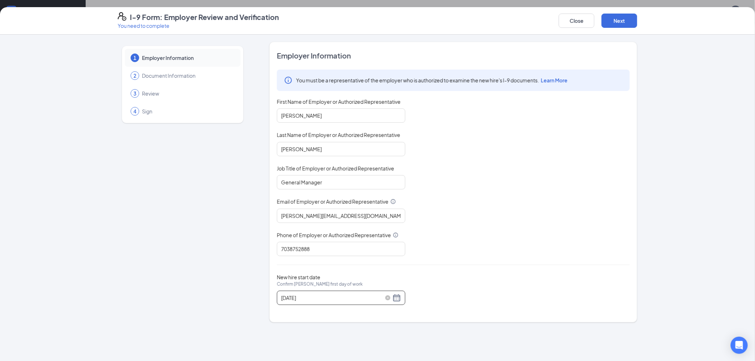
click at [396, 300] on div "[DATE]" at bounding box center [341, 298] width 120 height 9
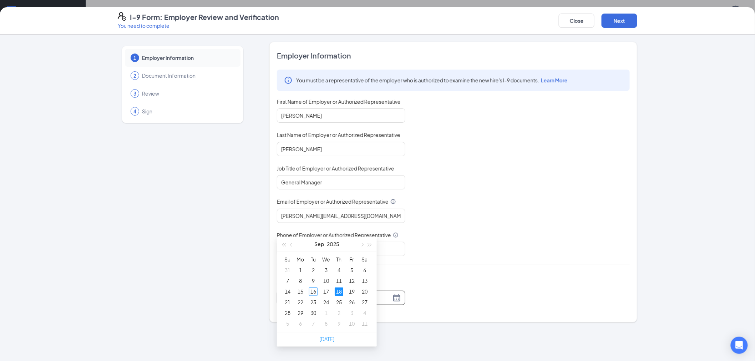
scroll to position [317, 0]
type input "[DATE]"
click at [313, 283] on div "16" at bounding box center [313, 282] width 9 height 9
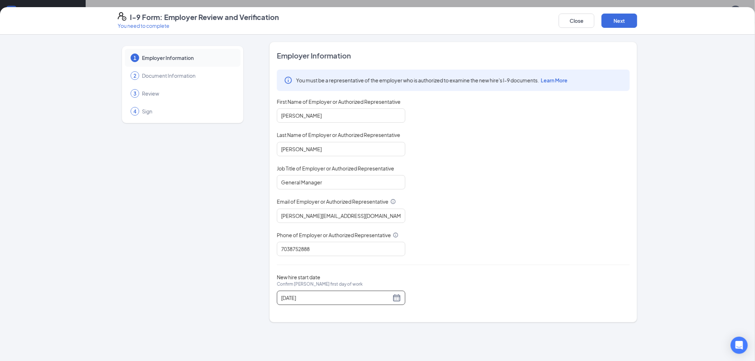
scroll to position [357, 0]
click at [625, 19] on button "Next" at bounding box center [620, 21] width 36 height 14
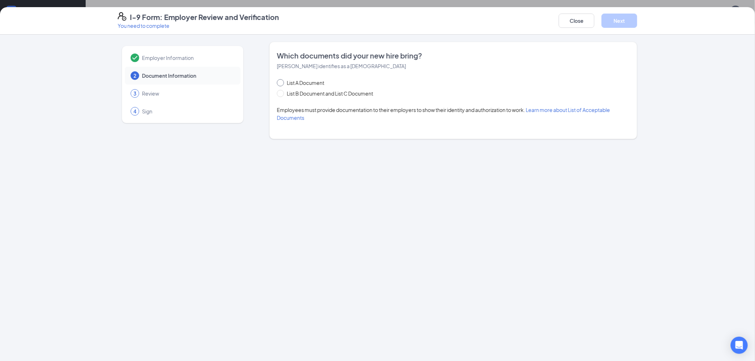
click at [281, 85] on span at bounding box center [280, 82] width 7 height 7
click at [281, 84] on input "List A Document" at bounding box center [279, 81] width 5 height 5
radio input "true"
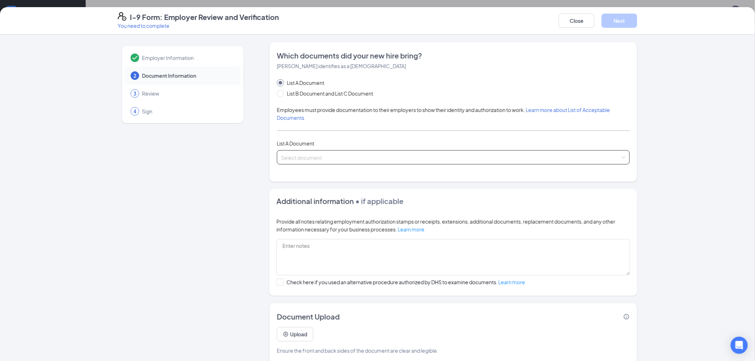
click at [299, 159] on input "search" at bounding box center [451, 156] width 340 height 11
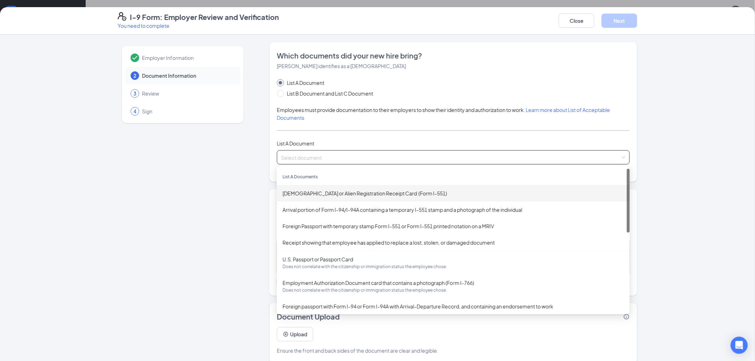
click at [306, 194] on div "[DEMOGRAPHIC_DATA] or Alien Registration Receipt Card (Form I-551)" at bounding box center [454, 194] width 342 height 8
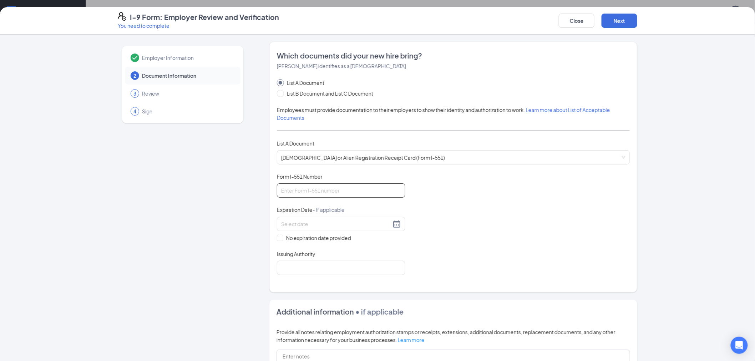
click at [317, 194] on input "Form I-551 Number" at bounding box center [341, 191] width 129 height 14
click at [316, 190] on input "Form I-551 Number" at bounding box center [341, 191] width 129 height 14
type input "USA0944373981"
click at [319, 219] on div at bounding box center [341, 224] width 129 height 14
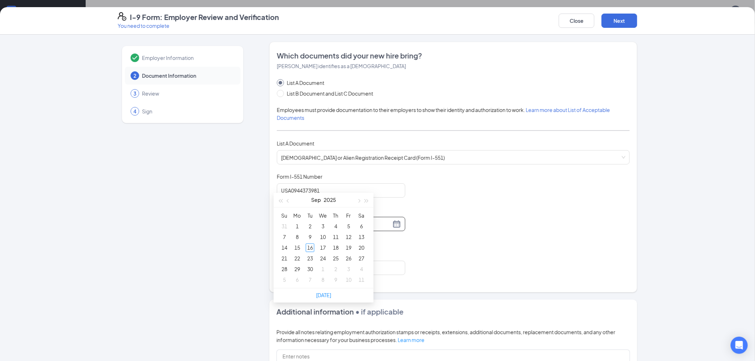
type input "[DATE]"
type input "09/02/2025"
click at [359, 201] on span "button" at bounding box center [359, 202] width 4 height 4
drag, startPoint x: 286, startPoint y: 201, endPoint x: 297, endPoint y: 201, distance: 10.7
click at [287, 201] on button "button" at bounding box center [289, 200] width 8 height 14
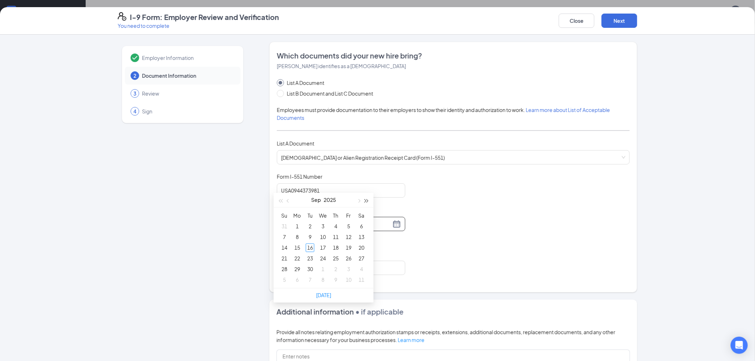
click at [366, 204] on button "button" at bounding box center [367, 200] width 8 height 14
click at [289, 202] on button "button" at bounding box center [289, 200] width 8 height 14
click at [370, 201] on button "button" at bounding box center [367, 200] width 8 height 14
type input "08/17/2027"
click at [309, 247] on div "17" at bounding box center [310, 248] width 9 height 9
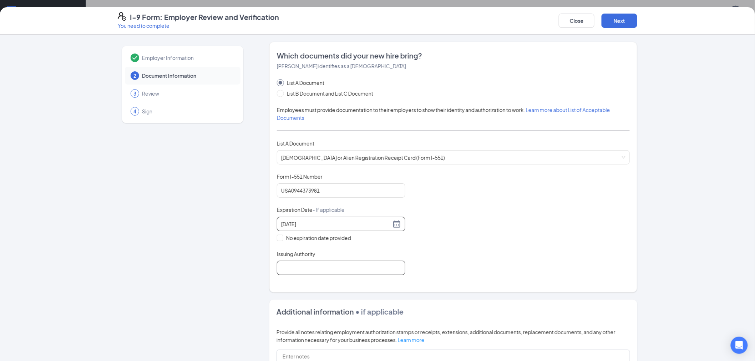
click at [288, 270] on input "Issuing Authority" at bounding box center [341, 268] width 129 height 14
type input "u"
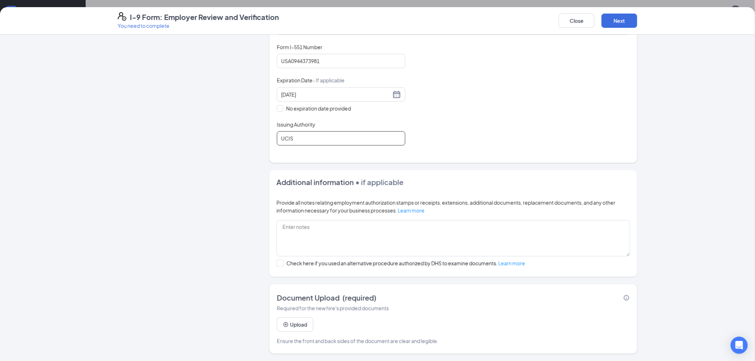
scroll to position [490, 0]
type input "UCIS"
click at [295, 327] on button "Upload" at bounding box center [295, 325] width 36 height 14
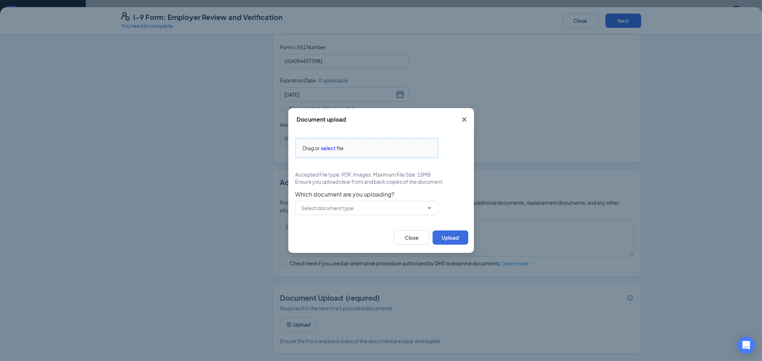
click at [329, 149] on span "select" at bounding box center [328, 148] width 15 height 8
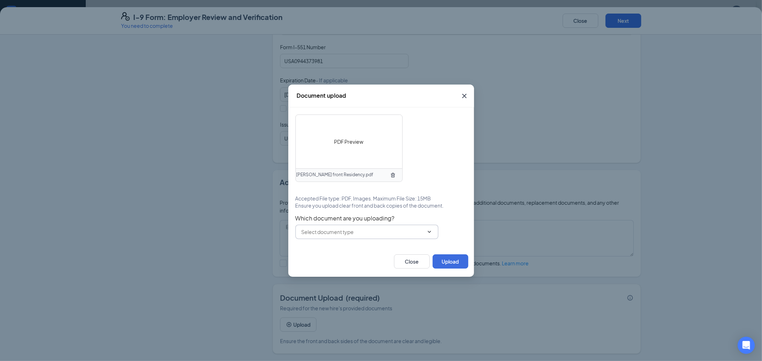
click at [350, 234] on input "text" at bounding box center [362, 232] width 122 height 8
click at [355, 251] on div "[DEMOGRAPHIC_DATA] or Alien Registration Receipt Card (Form I-551)" at bounding box center [372, 249] width 131 height 16
type input "[DEMOGRAPHIC_DATA] or Alien Registration Receipt Card (Form I-551)"
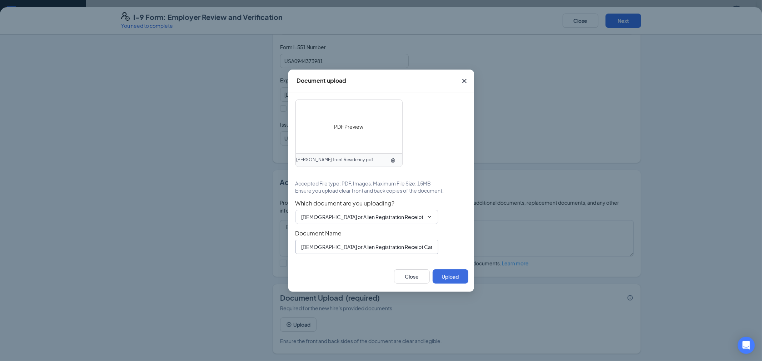
click at [356, 249] on input "[DEMOGRAPHIC_DATA] or Alien Registration Receipt Card (Form I-551)" at bounding box center [366, 247] width 143 height 14
click at [428, 247] on input "[DEMOGRAPHIC_DATA] or Alien Registration Receipt Card (Form I-551)" at bounding box center [366, 247] width 143 height 14
click at [393, 218] on input "[DEMOGRAPHIC_DATA] or Alien Registration Receipt Card (Form I-551)" at bounding box center [362, 217] width 122 height 8
click at [402, 235] on div "[DEMOGRAPHIC_DATA] or Alien Registration Receipt Card (Form I-551)" at bounding box center [369, 234] width 124 height 16
click at [447, 273] on button "Upload" at bounding box center [450, 277] width 36 height 14
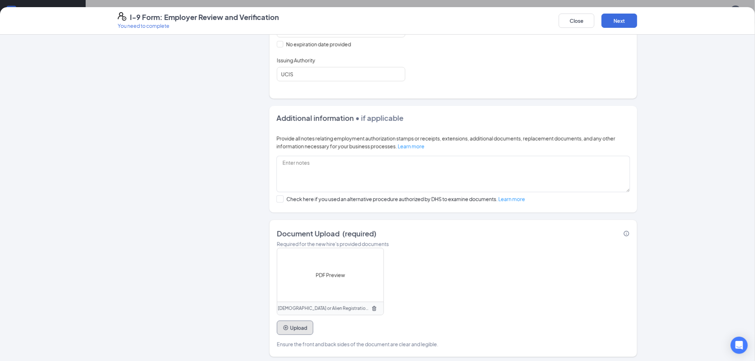
scroll to position [197, 0]
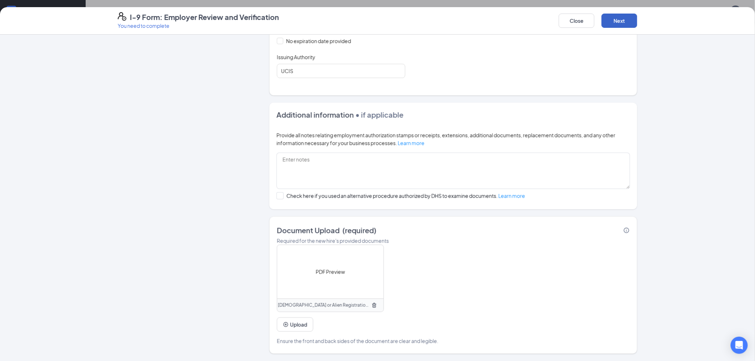
click at [617, 18] on button "Next" at bounding box center [620, 21] width 36 height 14
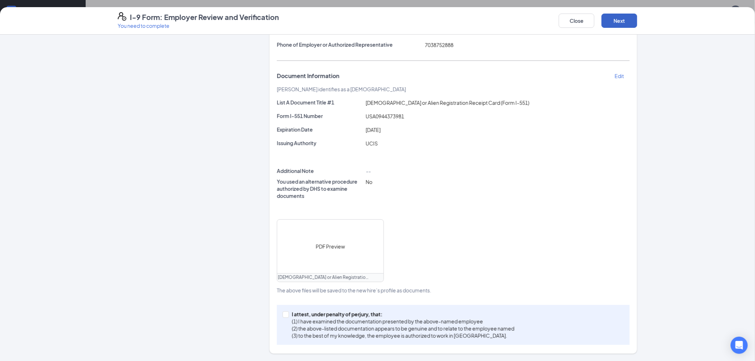
scroll to position [110, 0]
click at [283, 316] on input "I attest, under penalty of perjury, that: (1) I have examined the documentation…" at bounding box center [285, 314] width 5 height 5
checkbox input "true"
click at [627, 21] on button "Next" at bounding box center [620, 21] width 36 height 14
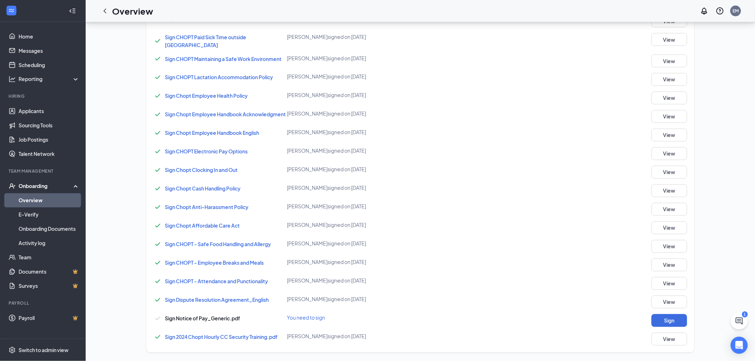
scroll to position [130, 0]
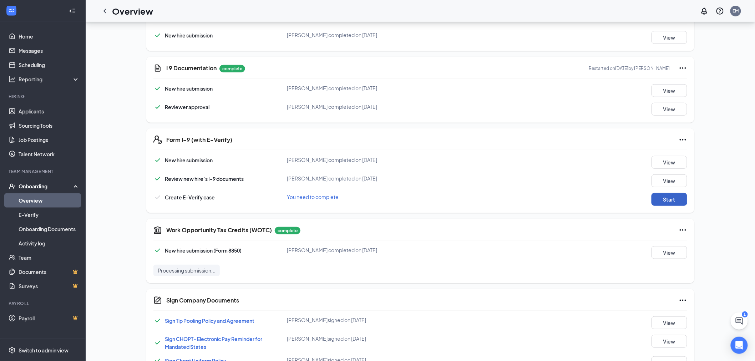
click at [677, 199] on button "Start" at bounding box center [670, 199] width 36 height 13
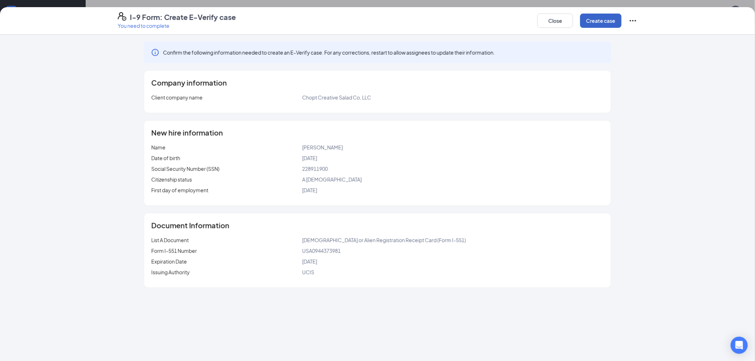
click at [606, 19] on button "Create case" at bounding box center [601, 21] width 41 height 14
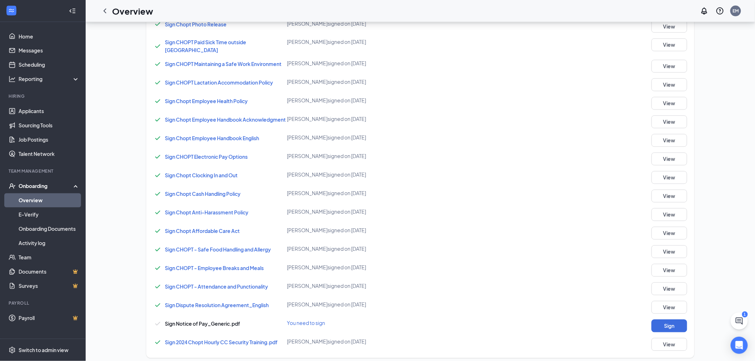
scroll to position [532, 0]
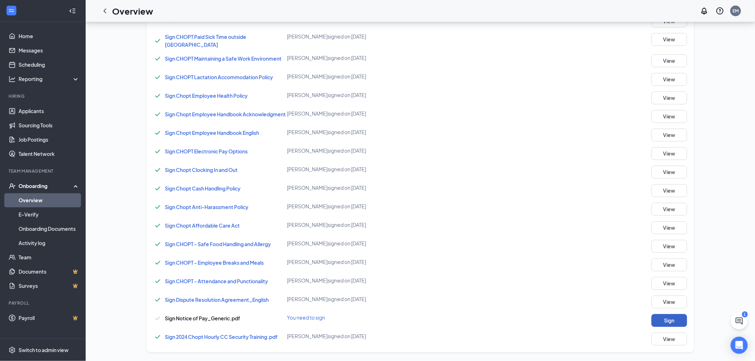
click at [672, 320] on button "Sign" at bounding box center [670, 321] width 36 height 13
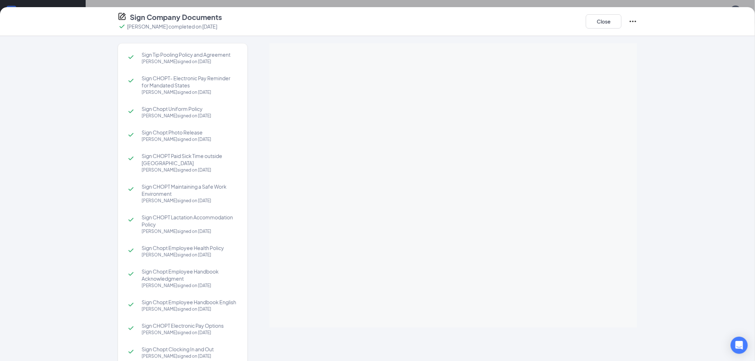
click at [701, 126] on div "Sign Tip Pooling Policy and Agreement FIDELIA QUINTEROS CISNEROS signed on Sep …" at bounding box center [377, 198] width 755 height 325
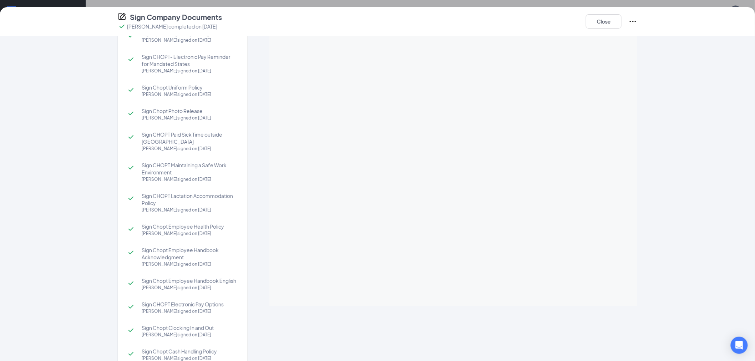
scroll to position [40, 0]
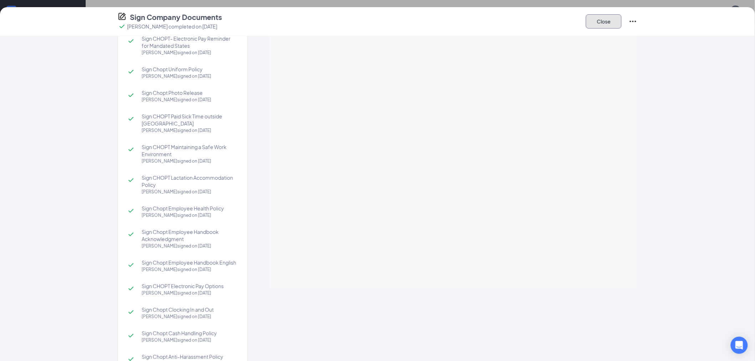
click at [604, 21] on button "Close" at bounding box center [604, 21] width 36 height 14
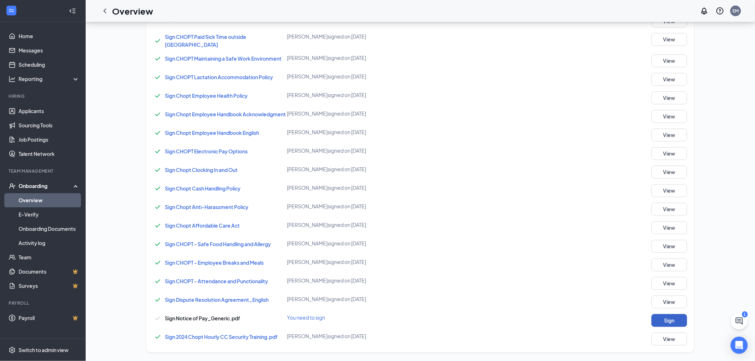
click at [666, 318] on button "Sign" at bounding box center [670, 321] width 36 height 13
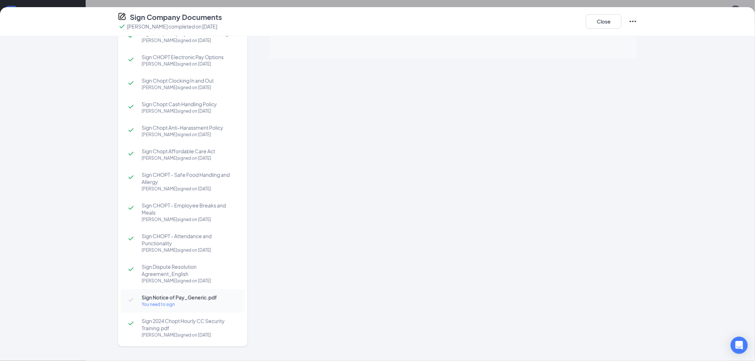
scroll to position [404, 0]
click at [163, 294] on span "Sign Notice of Pay_Generic.pdf" at bounding box center [190, 297] width 96 height 7
click at [180, 294] on span "Sign Notice of Pay_Generic.pdf" at bounding box center [190, 297] width 96 height 7
click at [164, 301] on div "You need to sign" at bounding box center [190, 304] width 96 height 7
click at [177, 294] on span "Sign Notice of Pay_Generic.pdf" at bounding box center [190, 297] width 96 height 7
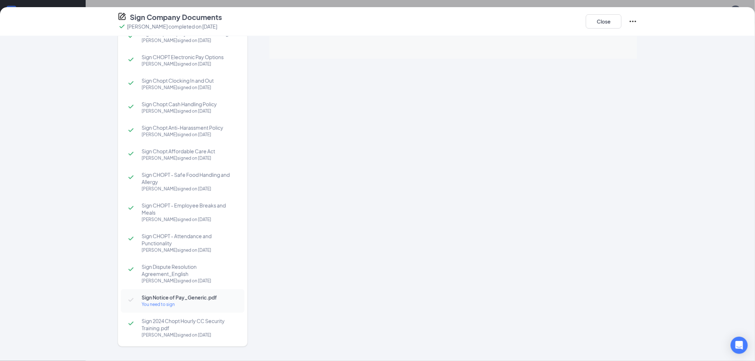
click at [162, 301] on div "You need to sign" at bounding box center [190, 304] width 96 height 7
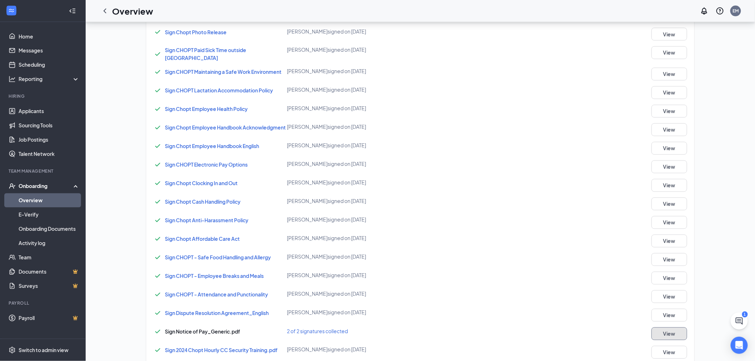
scroll to position [535, 0]
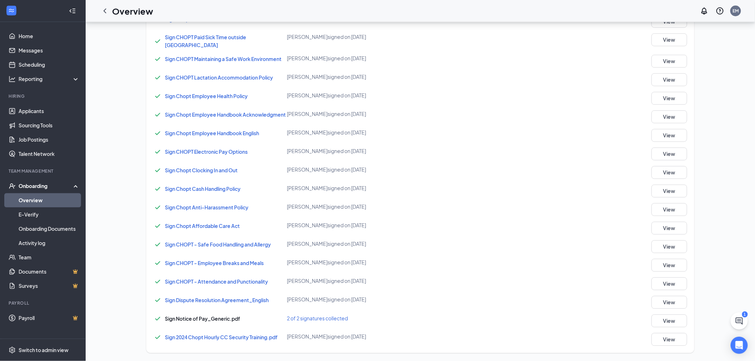
click at [37, 184] on div "Onboarding" at bounding box center [46, 186] width 55 height 7
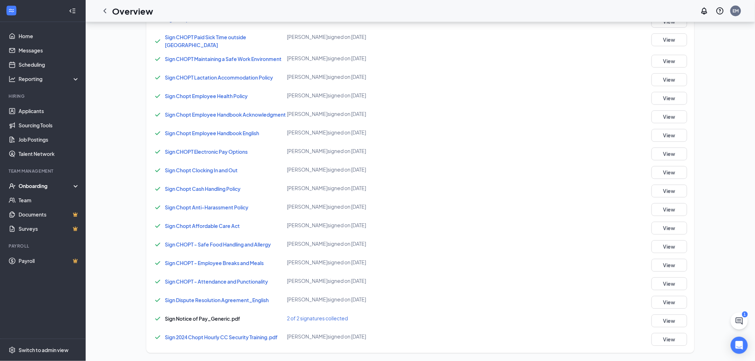
click at [33, 186] on div "Onboarding" at bounding box center [46, 186] width 55 height 7
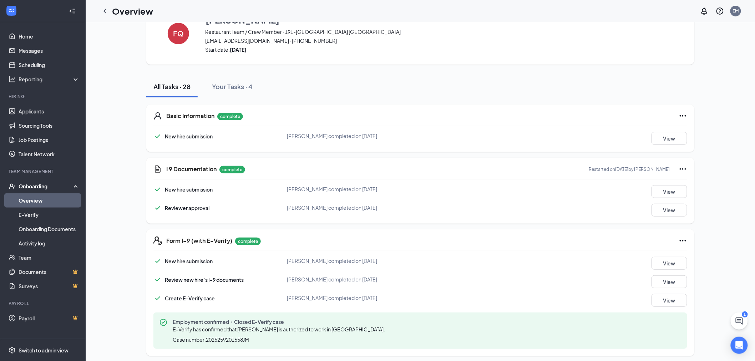
scroll to position [0, 0]
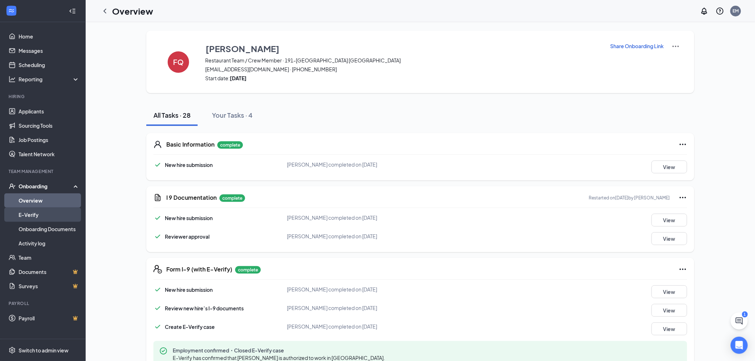
click at [45, 212] on link "E-Verify" at bounding box center [49, 215] width 61 height 14
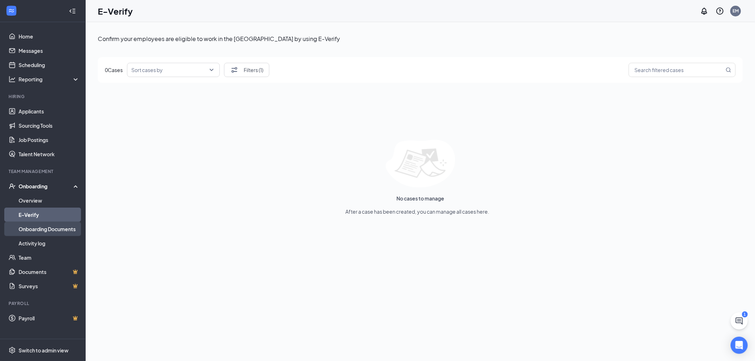
click at [38, 224] on link "Onboarding Documents" at bounding box center [49, 229] width 61 height 14
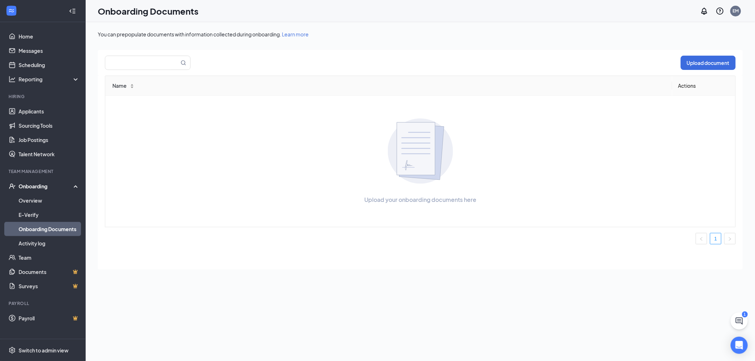
click at [54, 191] on div "Onboarding" at bounding box center [43, 186] width 86 height 14
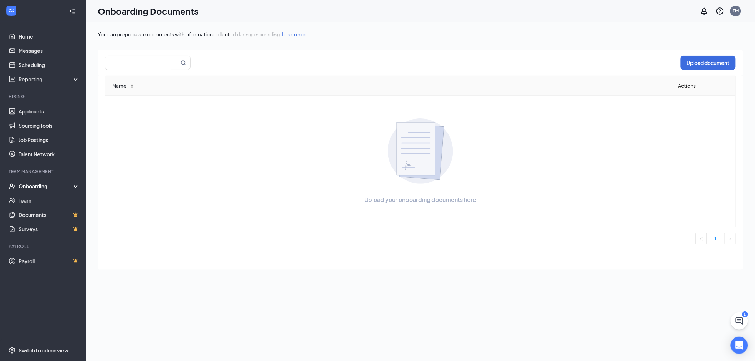
click at [54, 187] on div "Onboarding" at bounding box center [46, 186] width 55 height 7
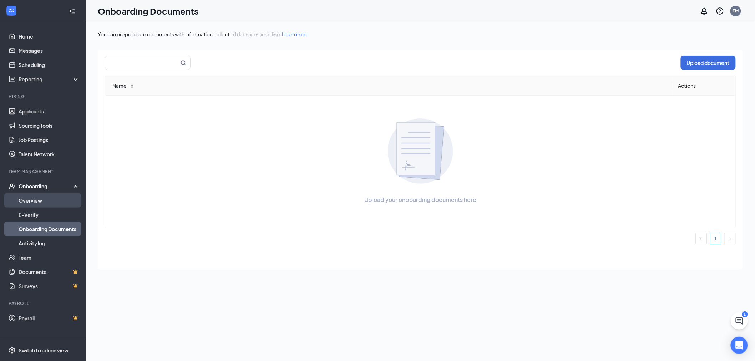
click at [39, 199] on link "Overview" at bounding box center [49, 201] width 61 height 14
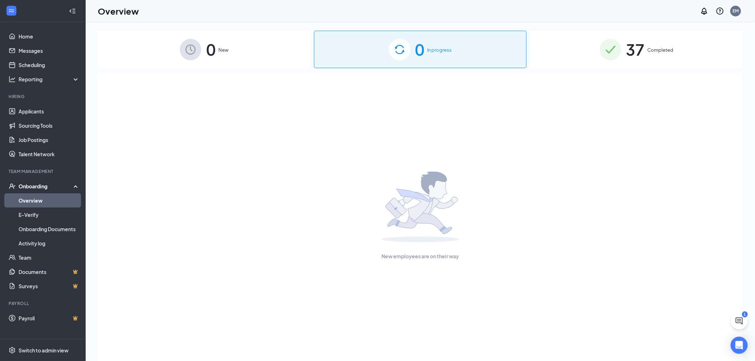
click at [664, 27] on div "0 New 0 In progress 37 Completed New employees are on their way" at bounding box center [421, 207] width 670 height 371
click at [665, 42] on div "37 Completed" at bounding box center [637, 49] width 213 height 37
